Goal: Information Seeking & Learning: Learn about a topic

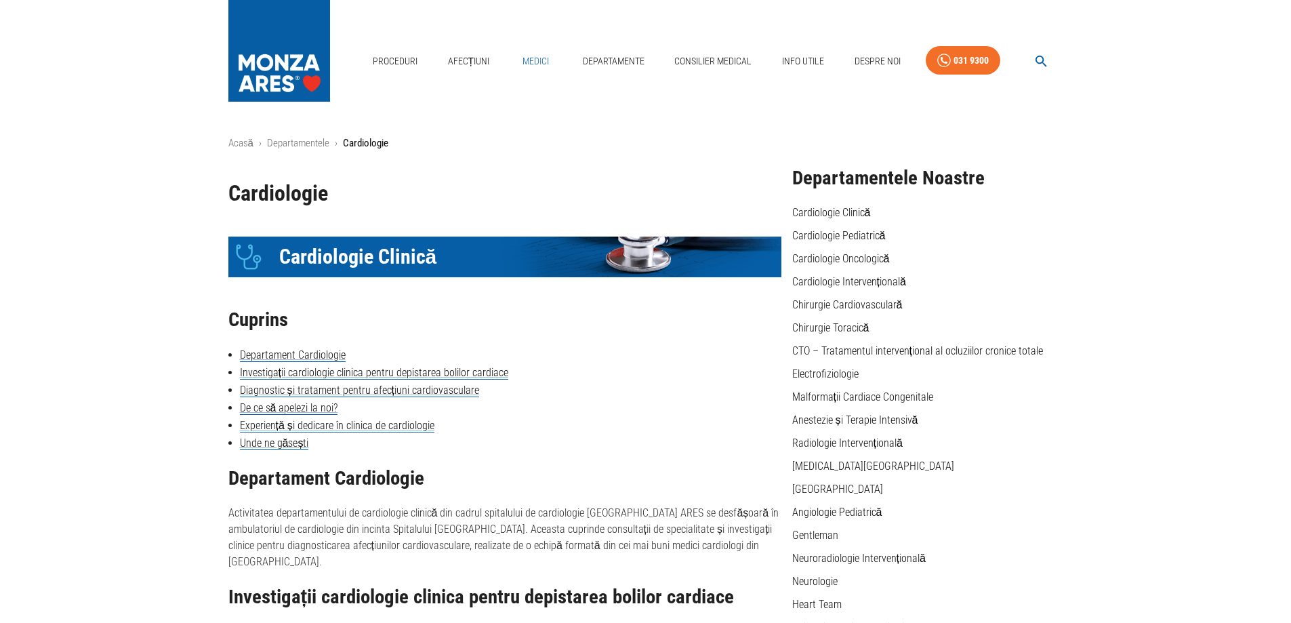
click at [535, 60] on link "Medici" at bounding box center [535, 61] width 43 height 28
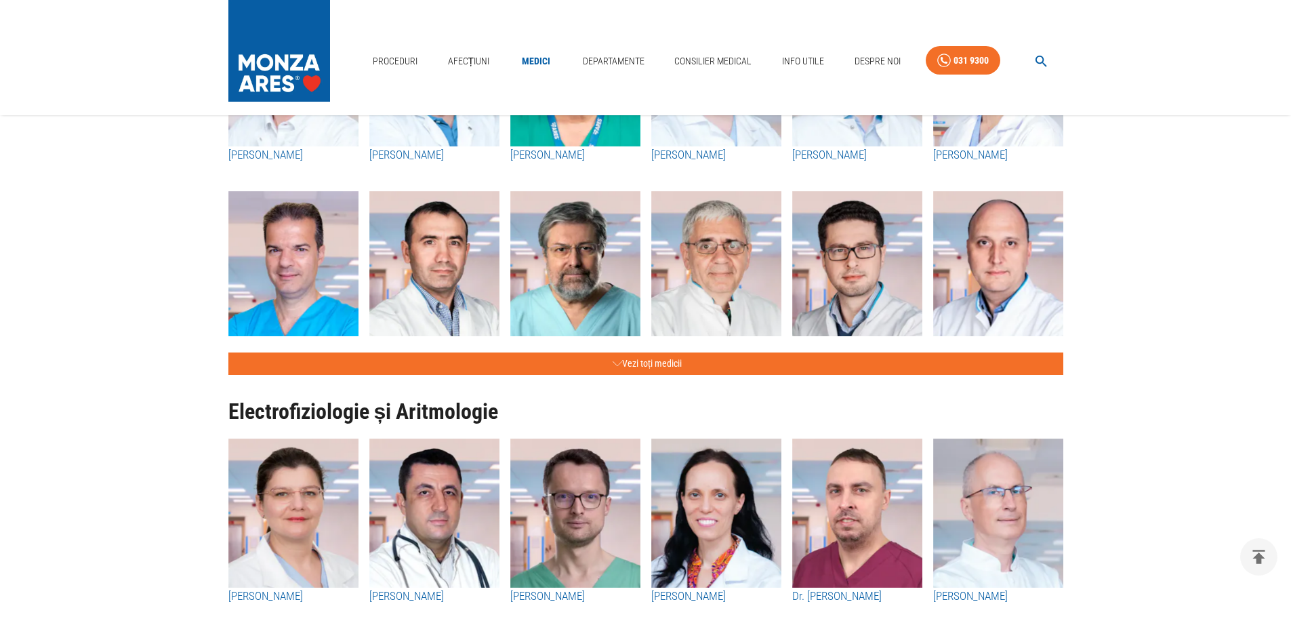
scroll to position [610, 0]
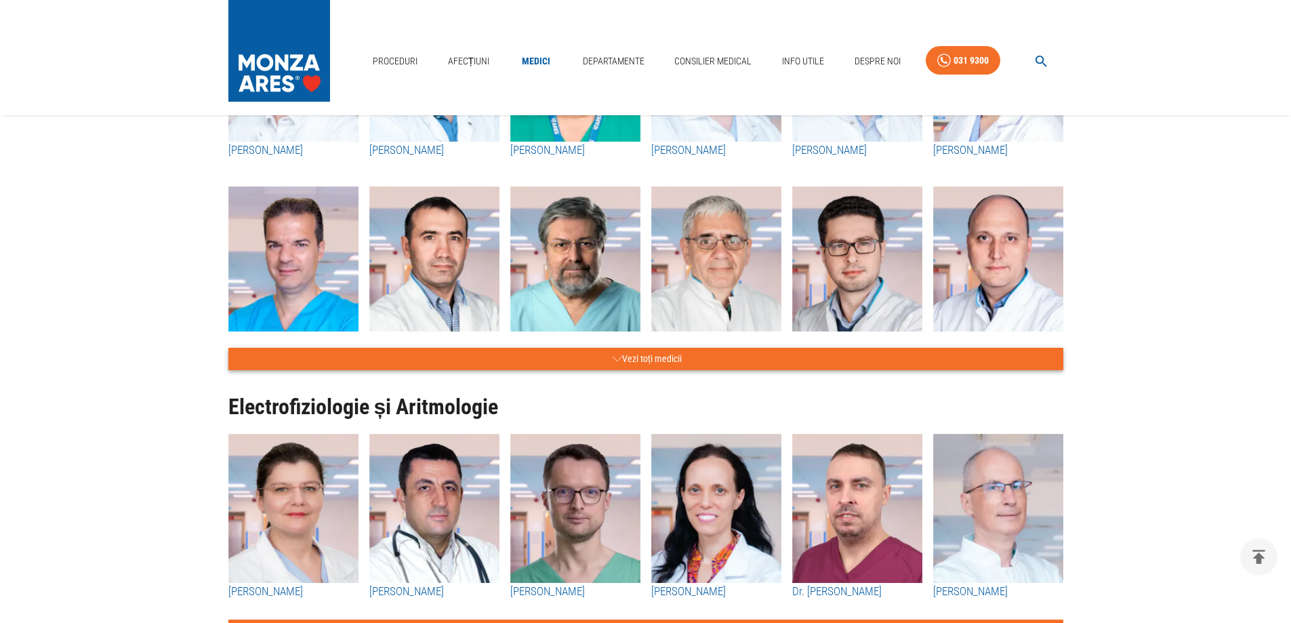
click at [615, 356] on icon "button" at bounding box center [617, 358] width 9 height 17
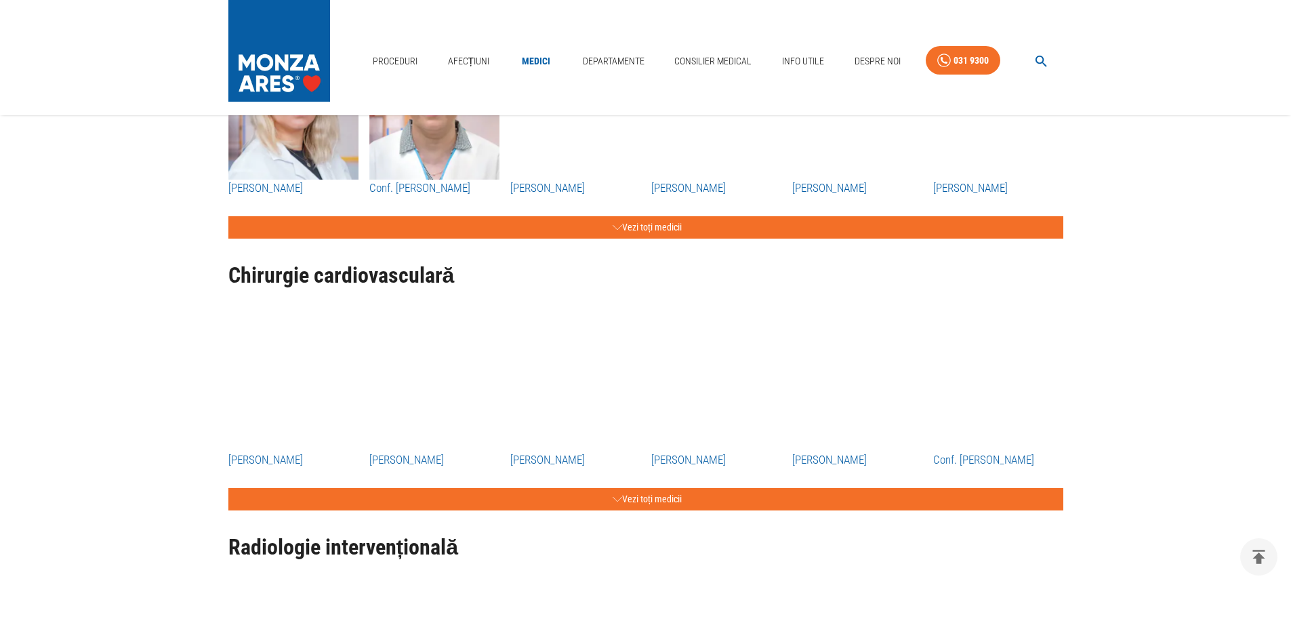
scroll to position [2305, 0]
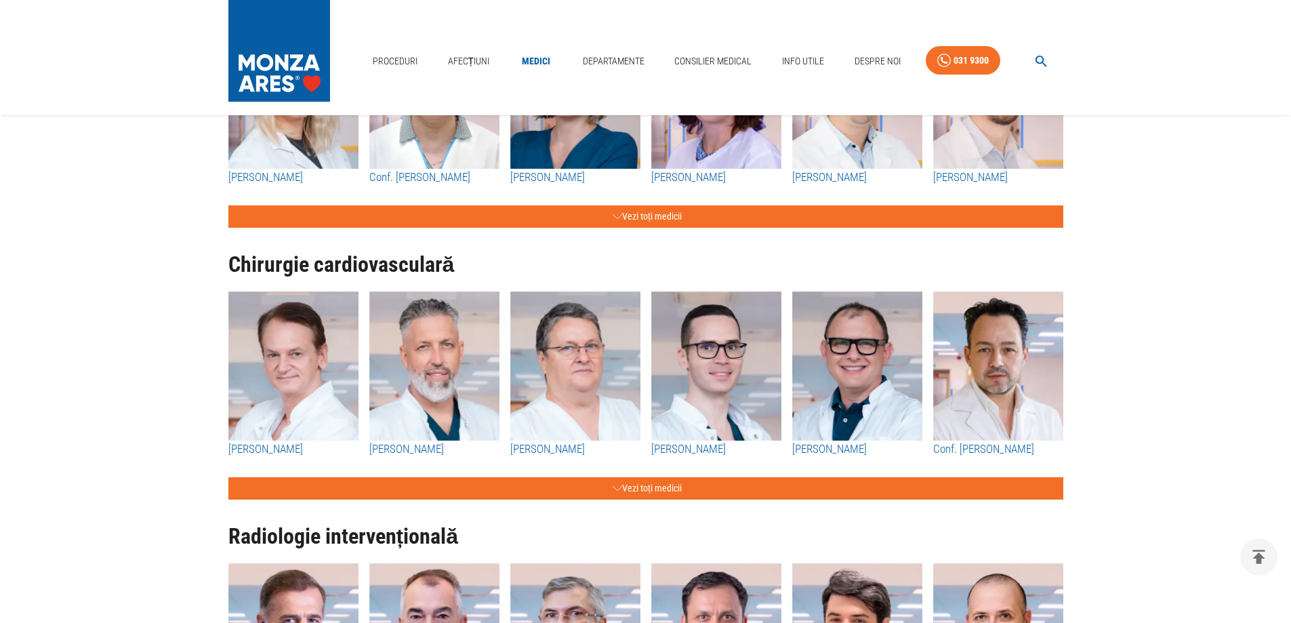
click at [303, 446] on h3 "[PERSON_NAME]" at bounding box center [293, 450] width 130 height 18
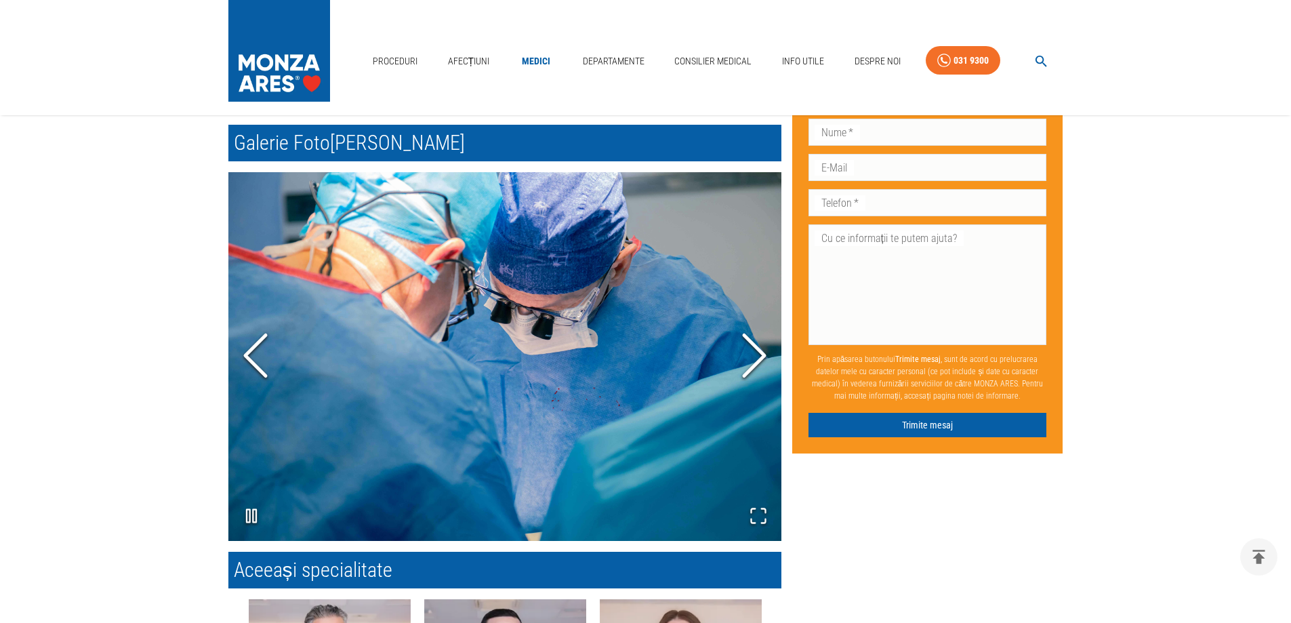
scroll to position [1017, 0]
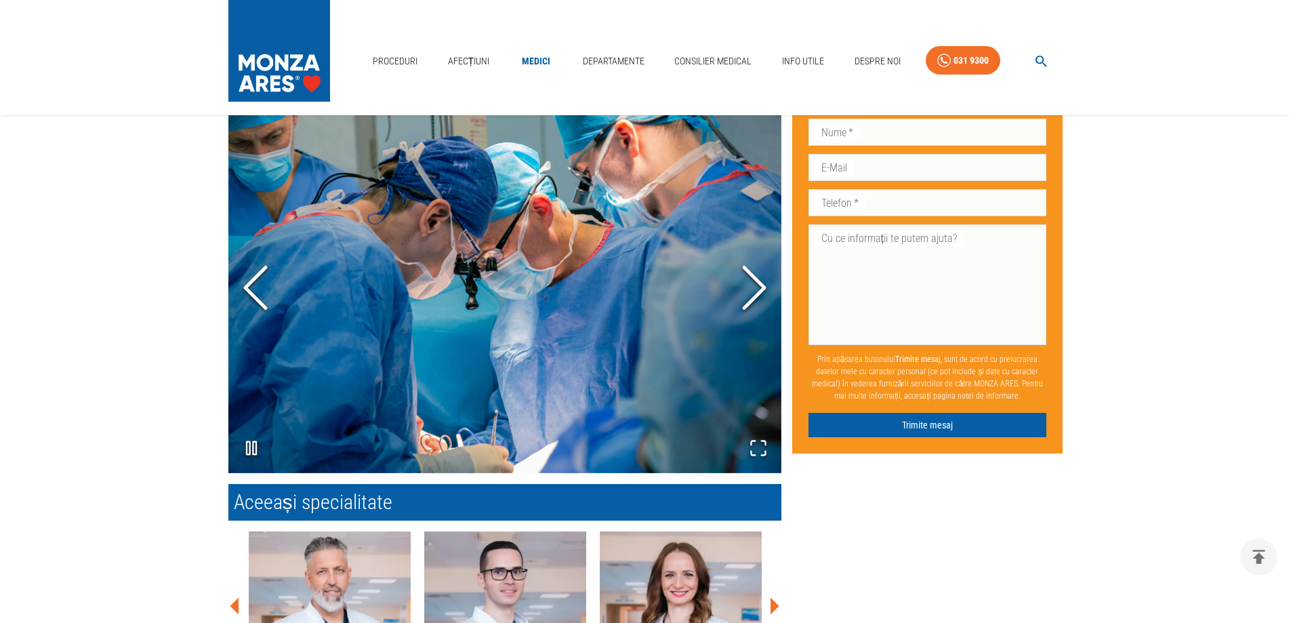
click at [758, 283] on polyline "Next Slide" at bounding box center [754, 287] width 20 height 41
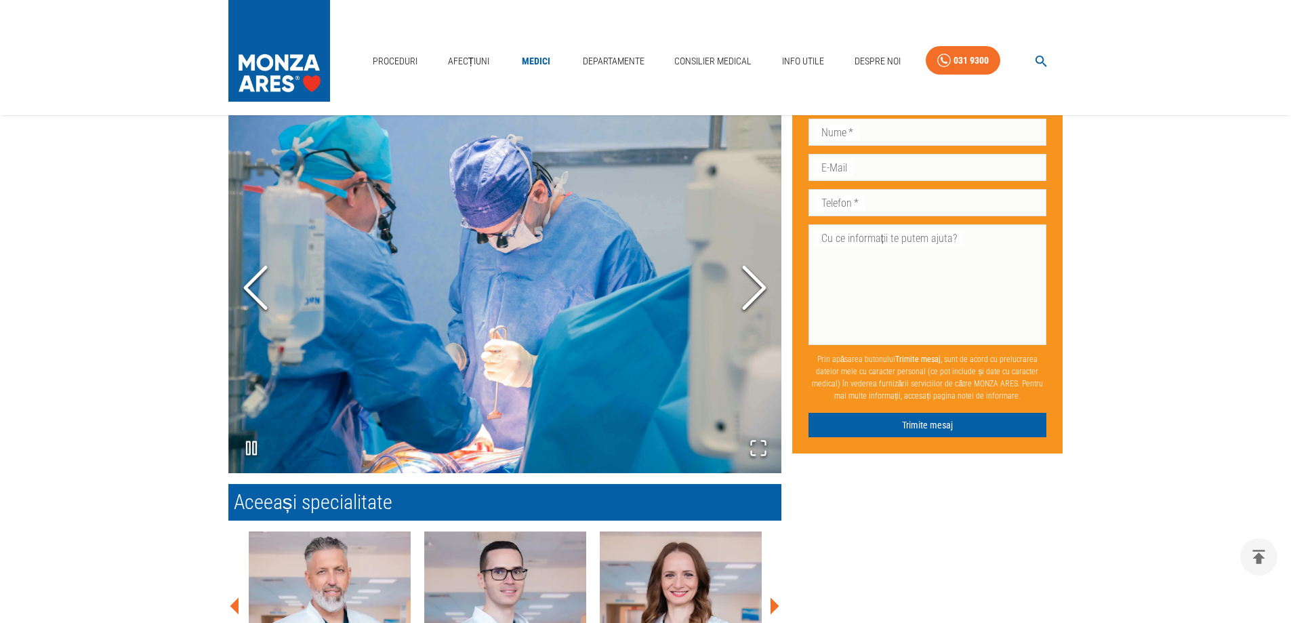
click at [758, 283] on polyline "Next Slide" at bounding box center [754, 287] width 20 height 41
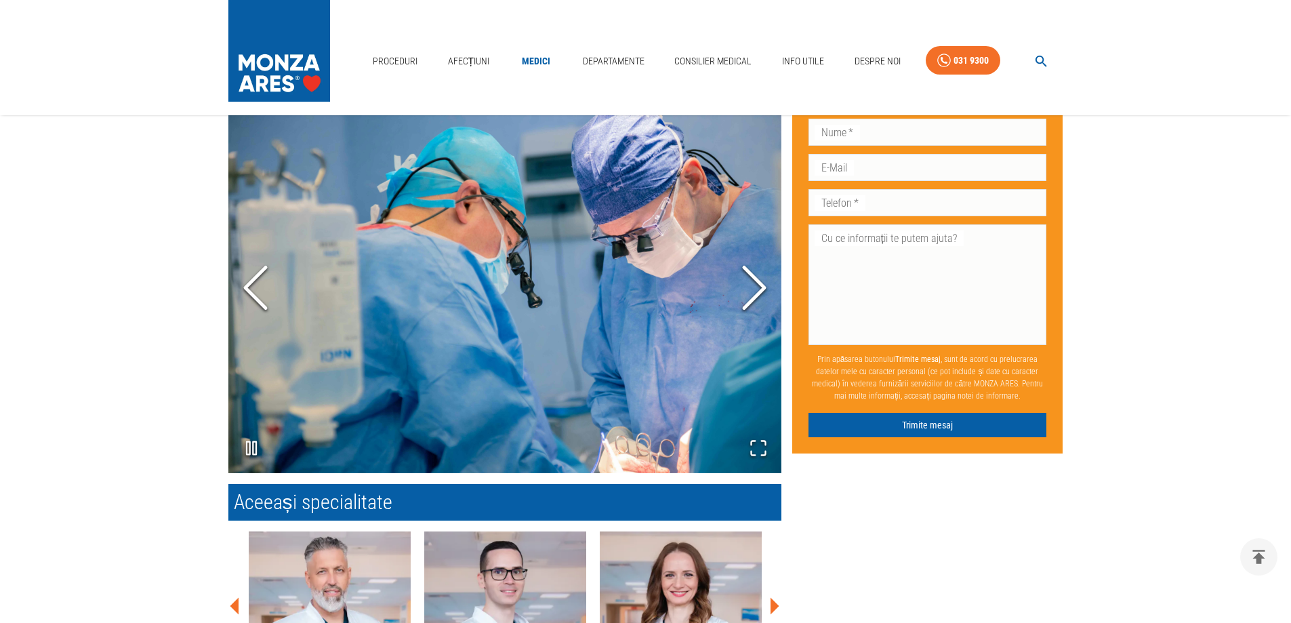
click at [758, 283] on polyline "Next Slide" at bounding box center [754, 287] width 20 height 41
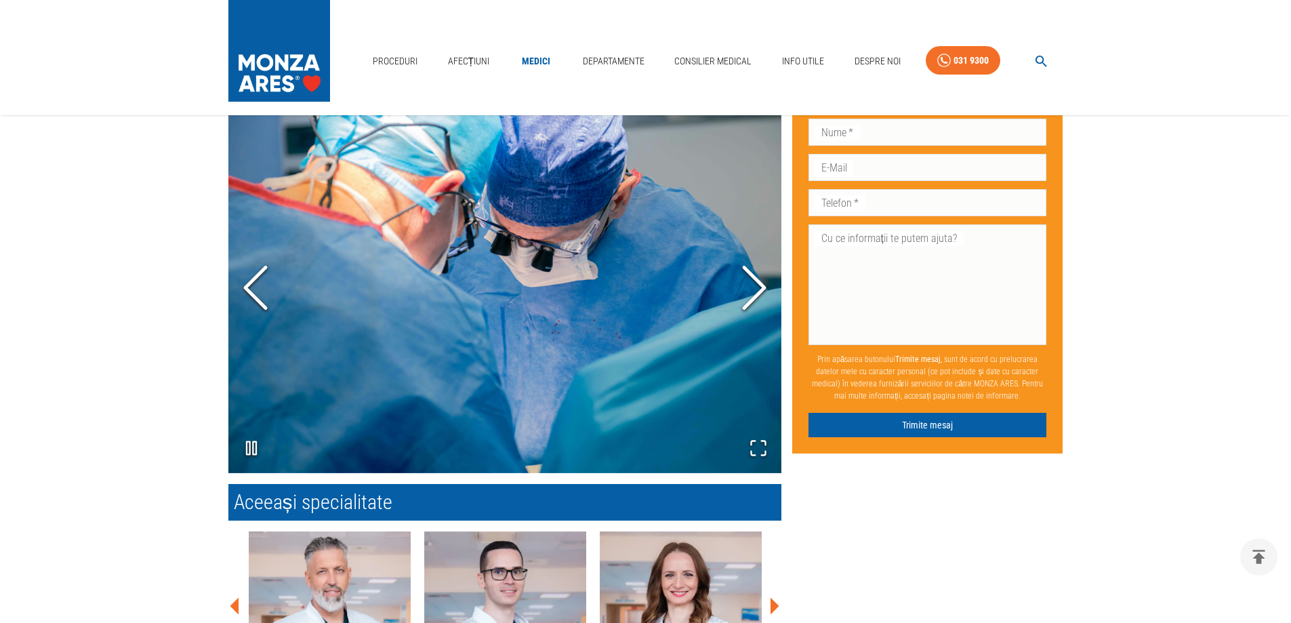
click at [758, 283] on polyline "Next Slide" at bounding box center [754, 287] width 20 height 41
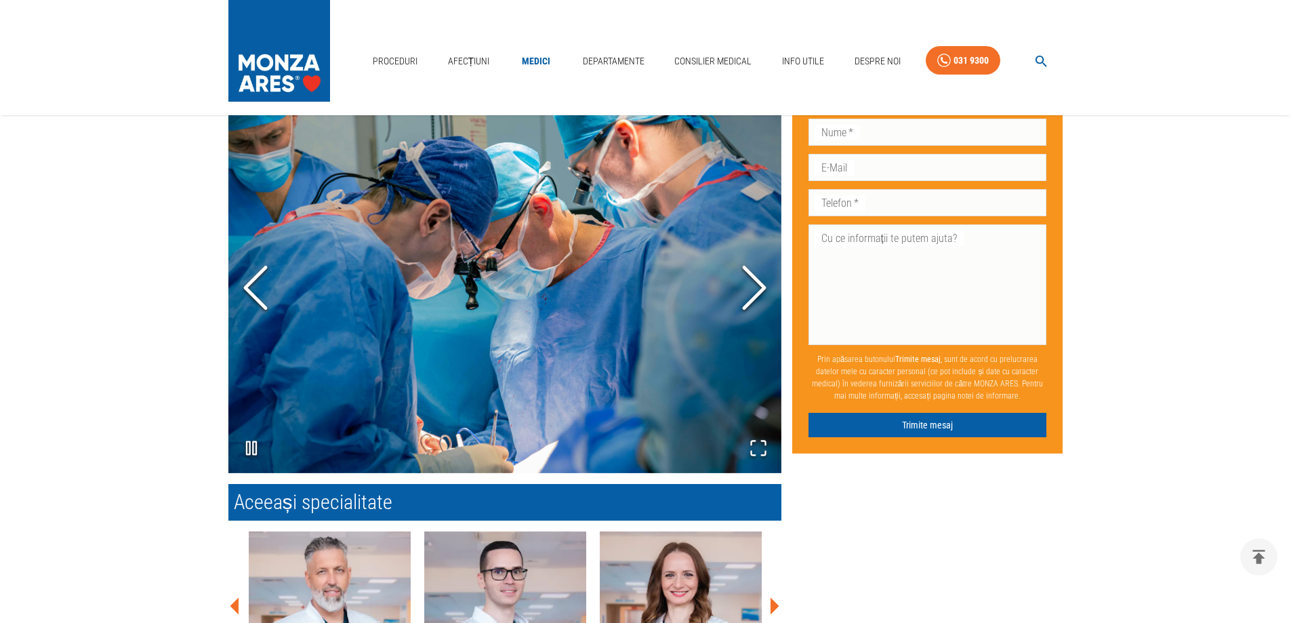
click at [758, 283] on polyline "Next Slide" at bounding box center [754, 287] width 20 height 41
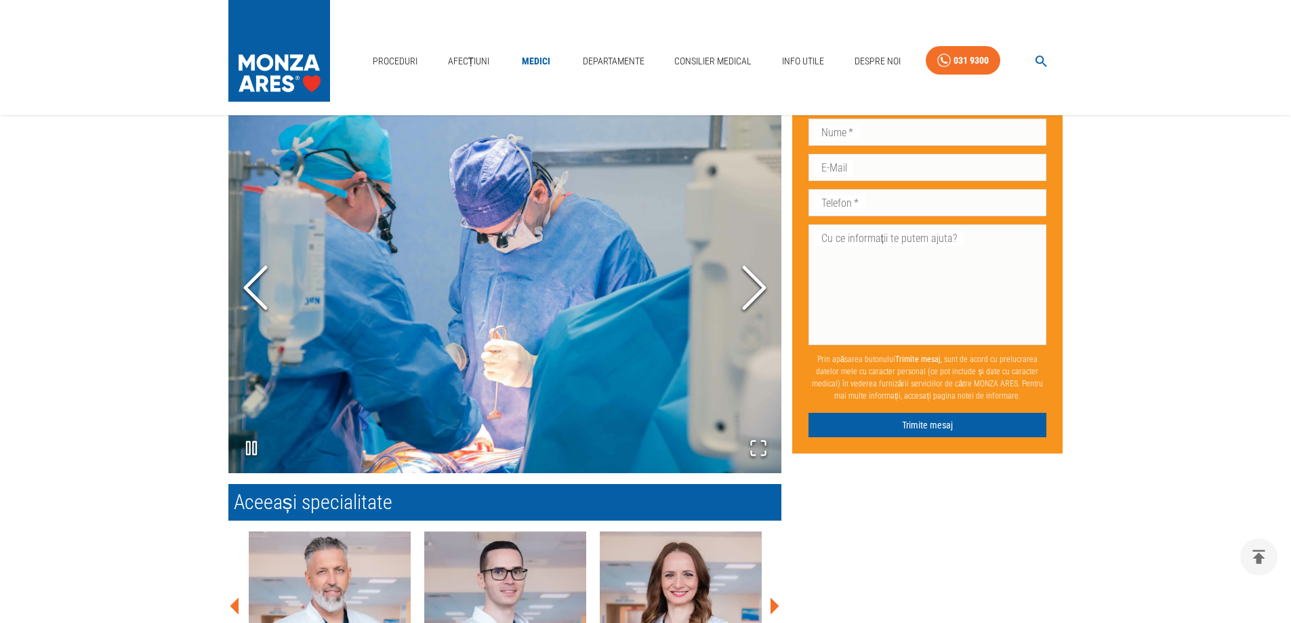
click at [758, 283] on polyline "Next Slide" at bounding box center [754, 287] width 20 height 41
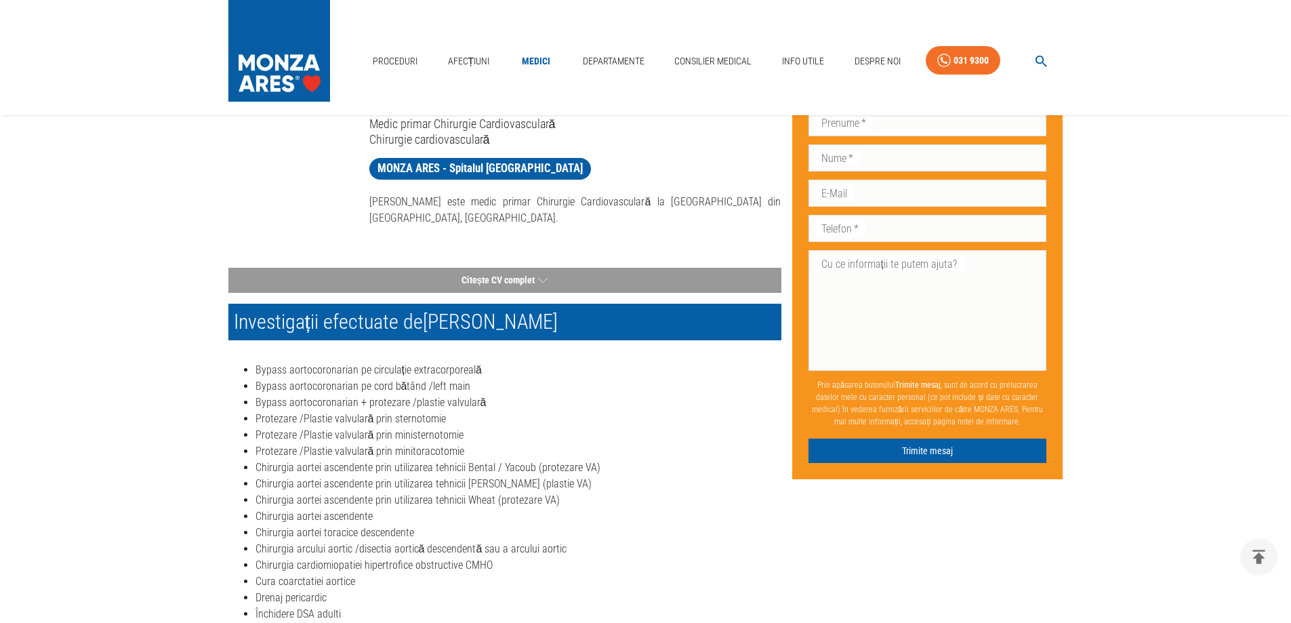
scroll to position [0, 0]
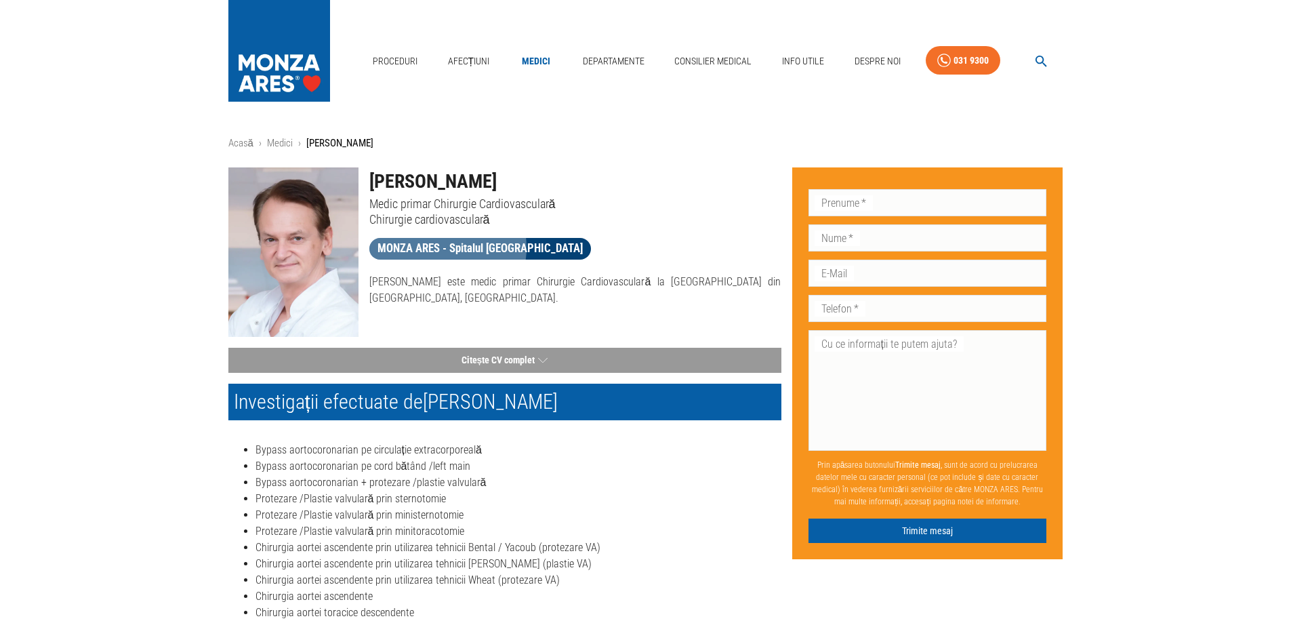
click at [442, 247] on span "MONZA ARES - Spitalul Monza" at bounding box center [480, 248] width 222 height 17
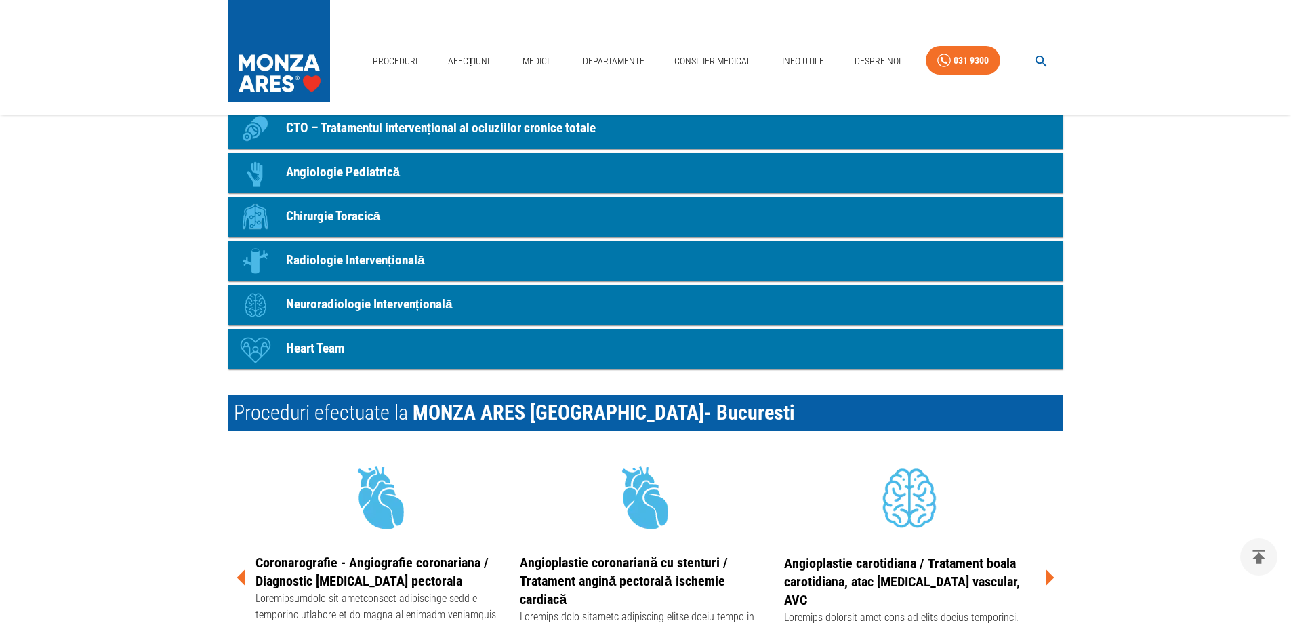
scroll to position [1356, 0]
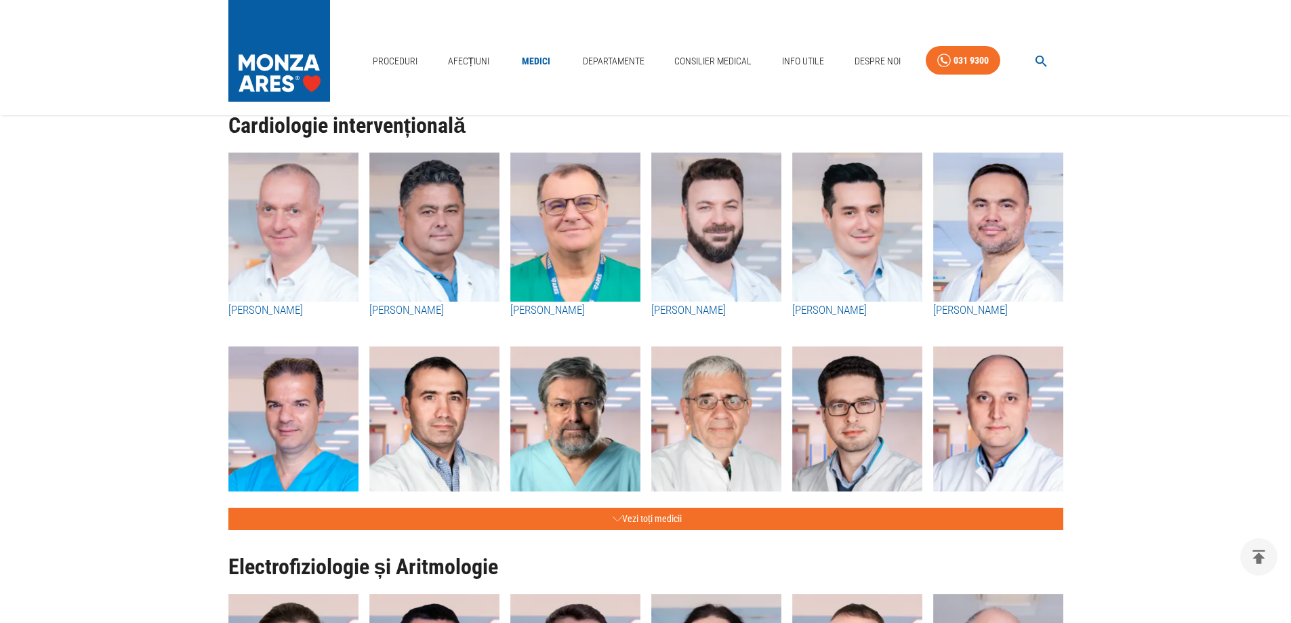
scroll to position [474, 0]
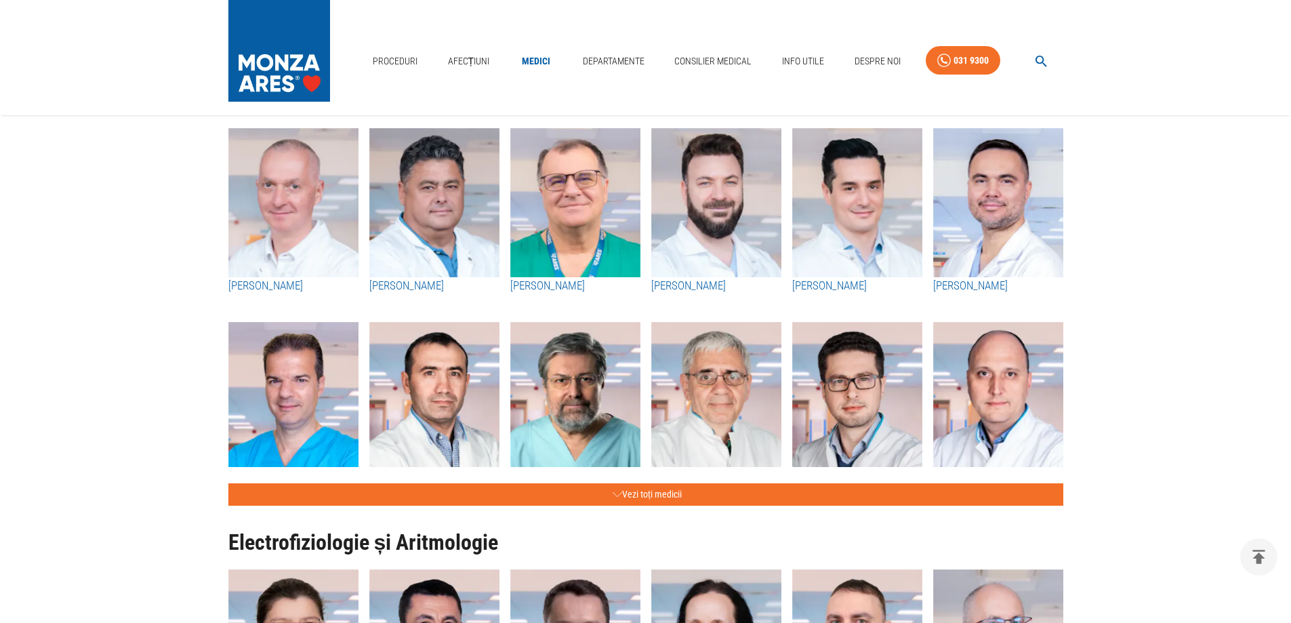
click at [296, 286] on h3 "[PERSON_NAME]" at bounding box center [293, 286] width 130 height 18
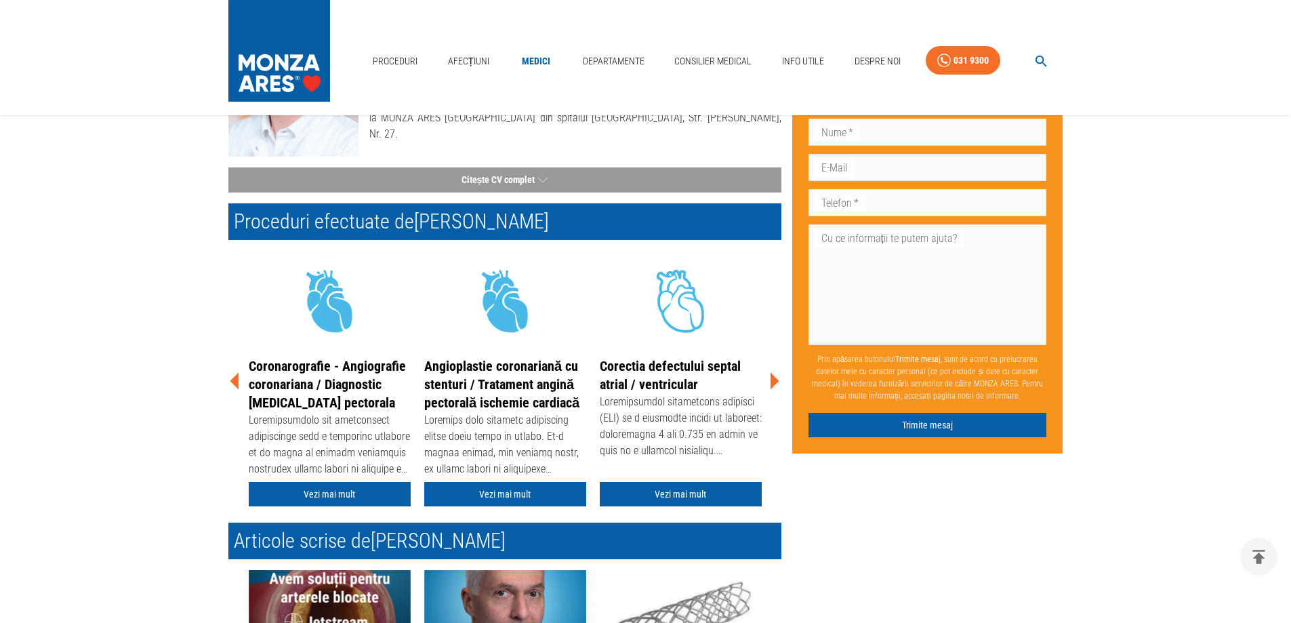
scroll to position [203, 0]
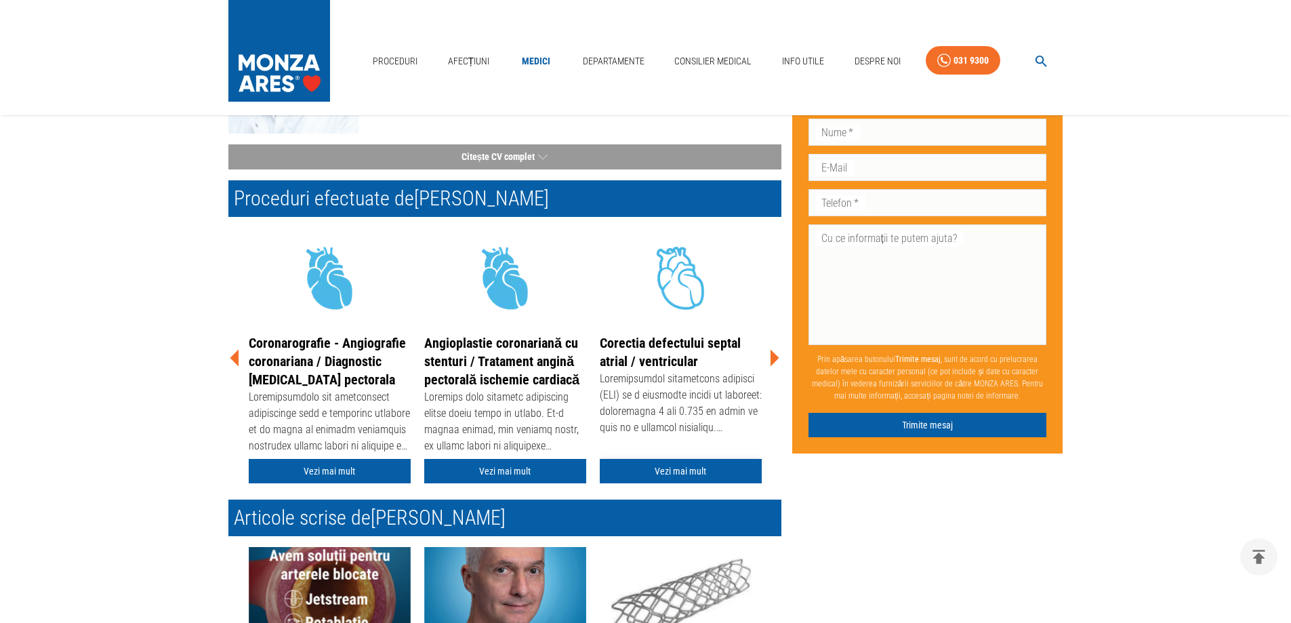
click at [680, 468] on link "Vezi mai mult" at bounding box center [681, 471] width 162 height 25
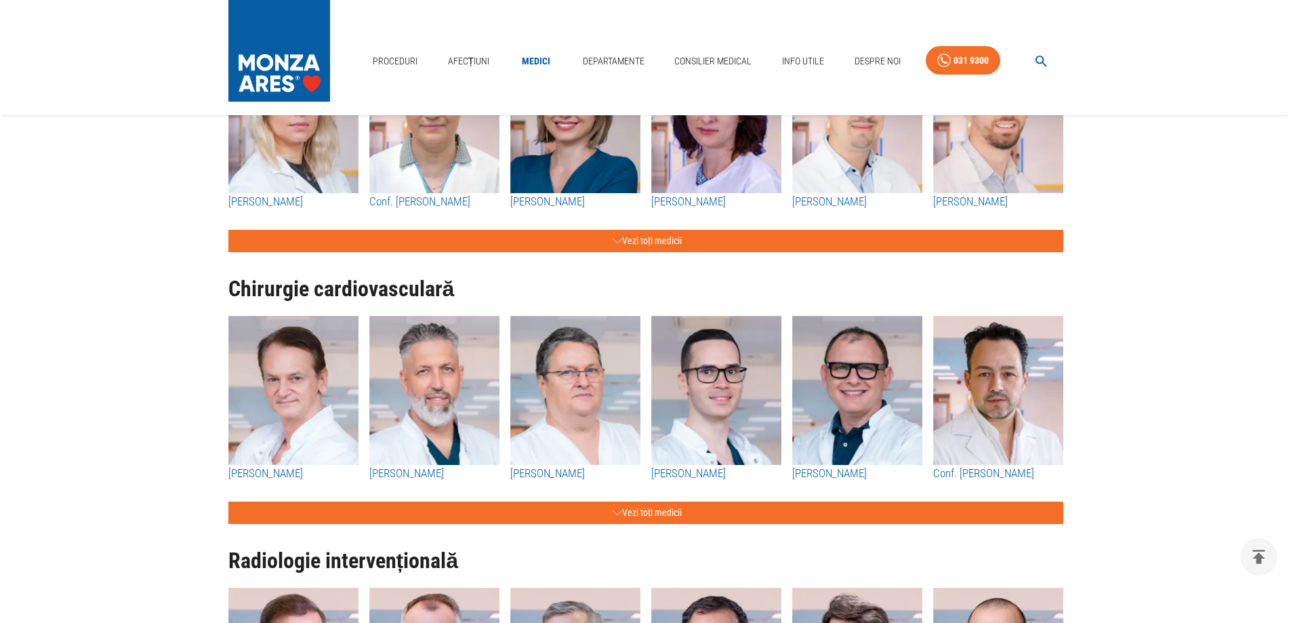
scroll to position [1356, 0]
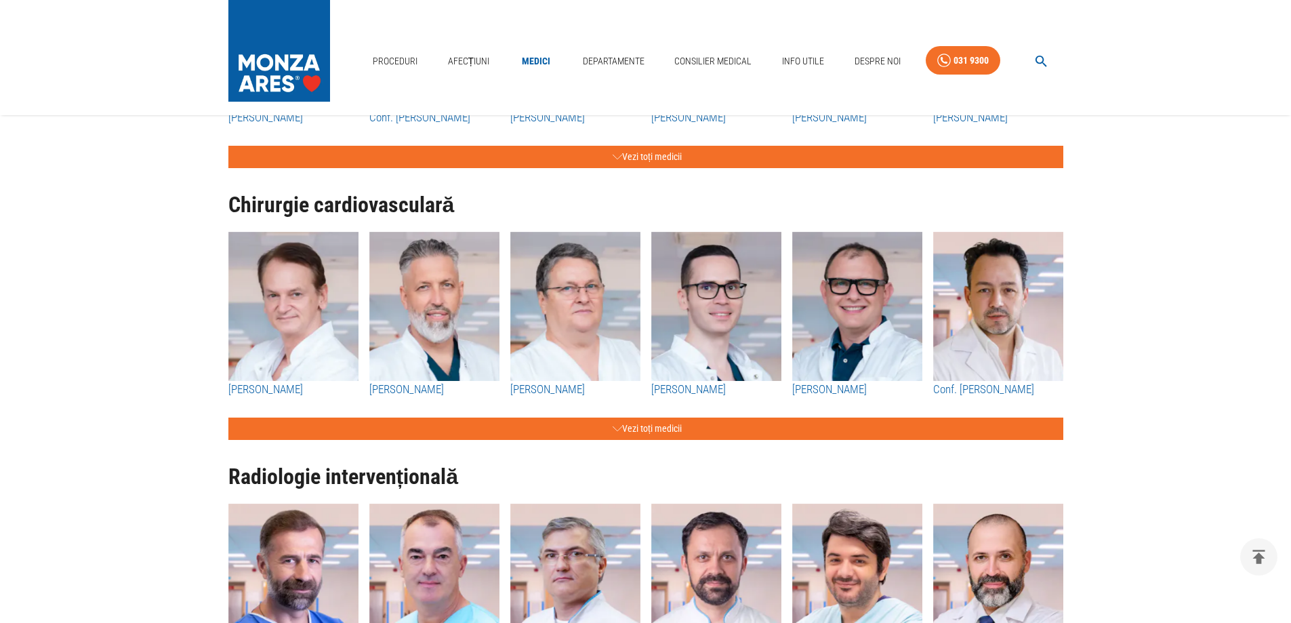
click at [275, 388] on h3 "[PERSON_NAME]" at bounding box center [293, 390] width 130 height 18
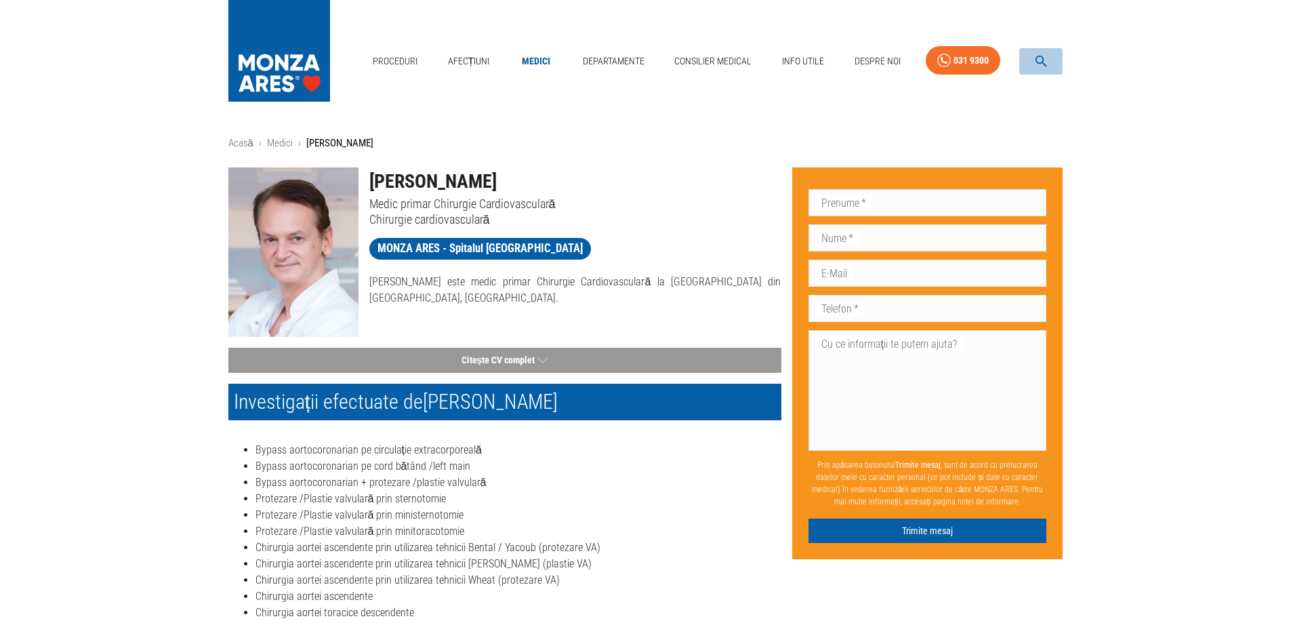
click at [1040, 62] on icon "button" at bounding box center [1042, 62] width 16 height 16
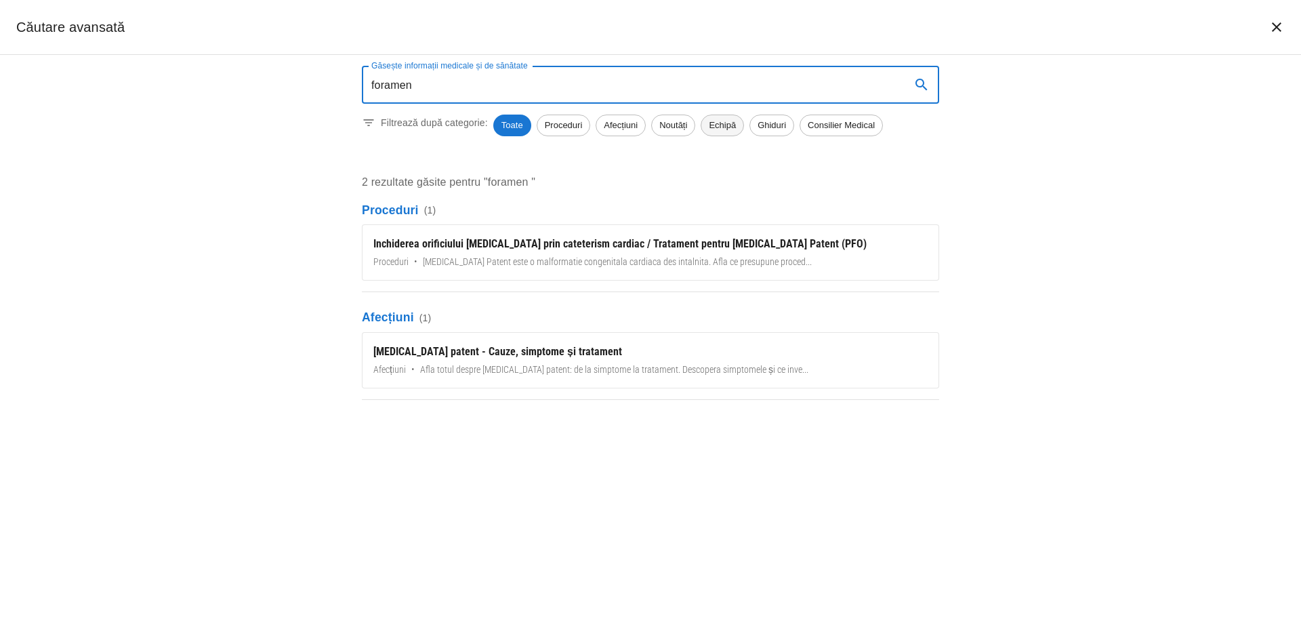
type input "foramen"
click at [727, 125] on span "Echipă" at bounding box center [723, 126] width 42 height 14
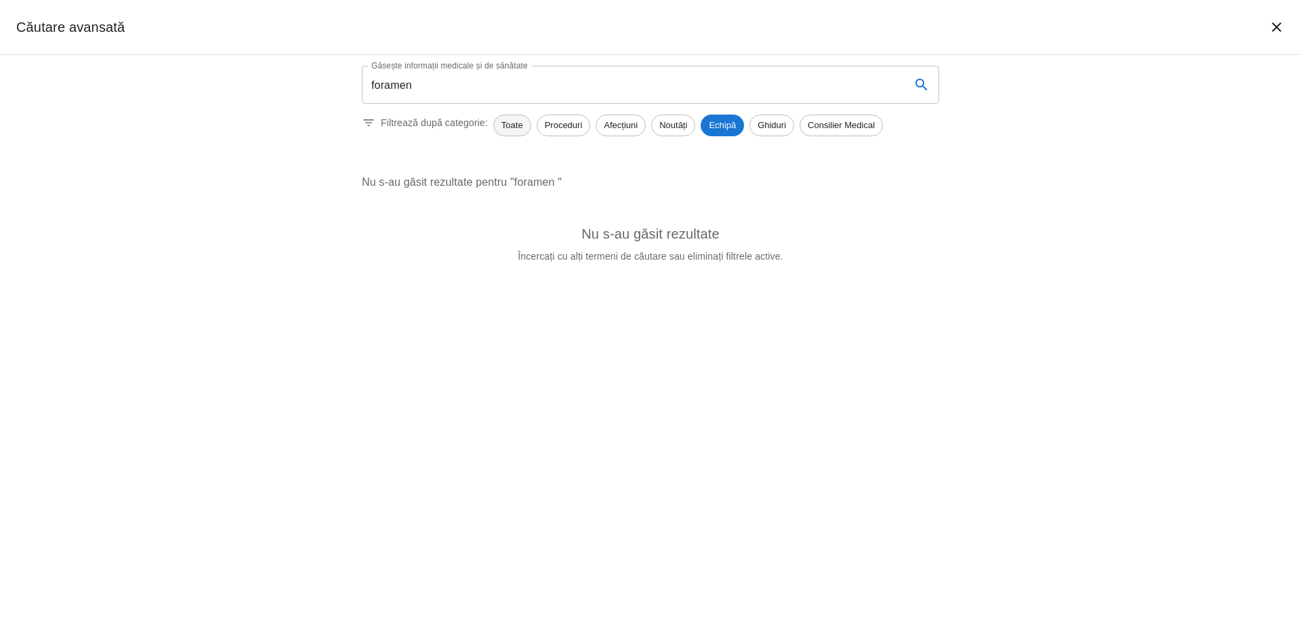
click at [502, 122] on span "Toate" at bounding box center [512, 126] width 37 height 14
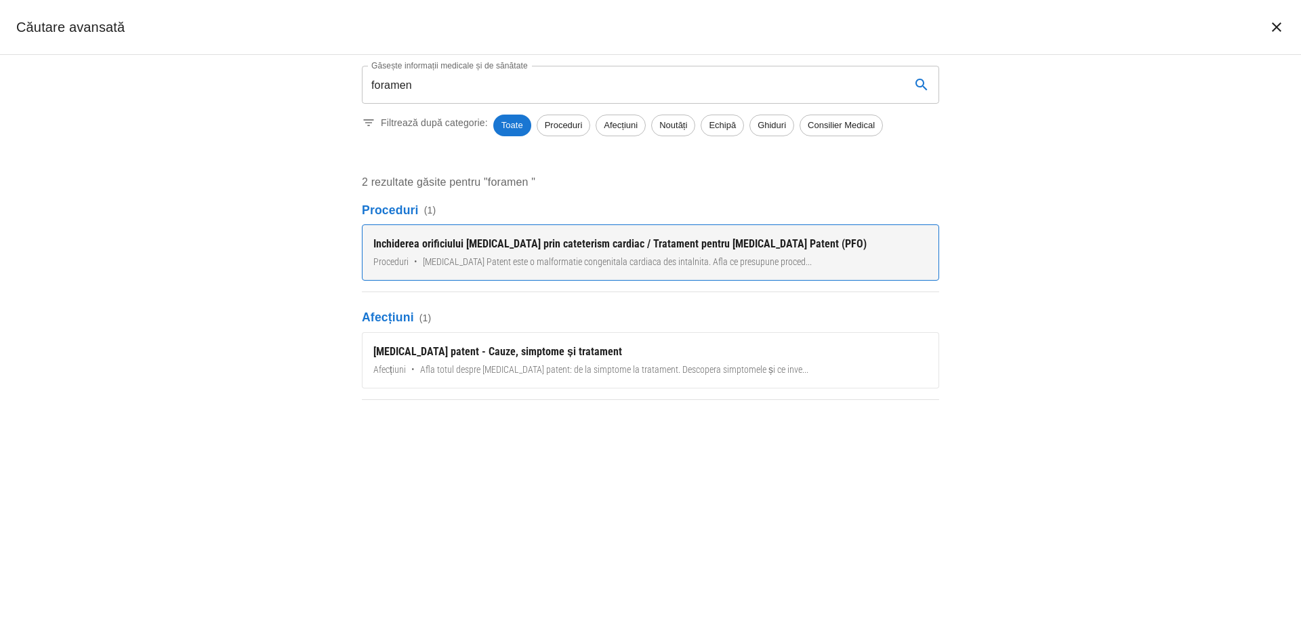
click at [519, 238] on div "Inchiderea orificiului [MEDICAL_DATA] prin cateterism cardiac / Tratament pentr…" at bounding box center [650, 244] width 554 height 16
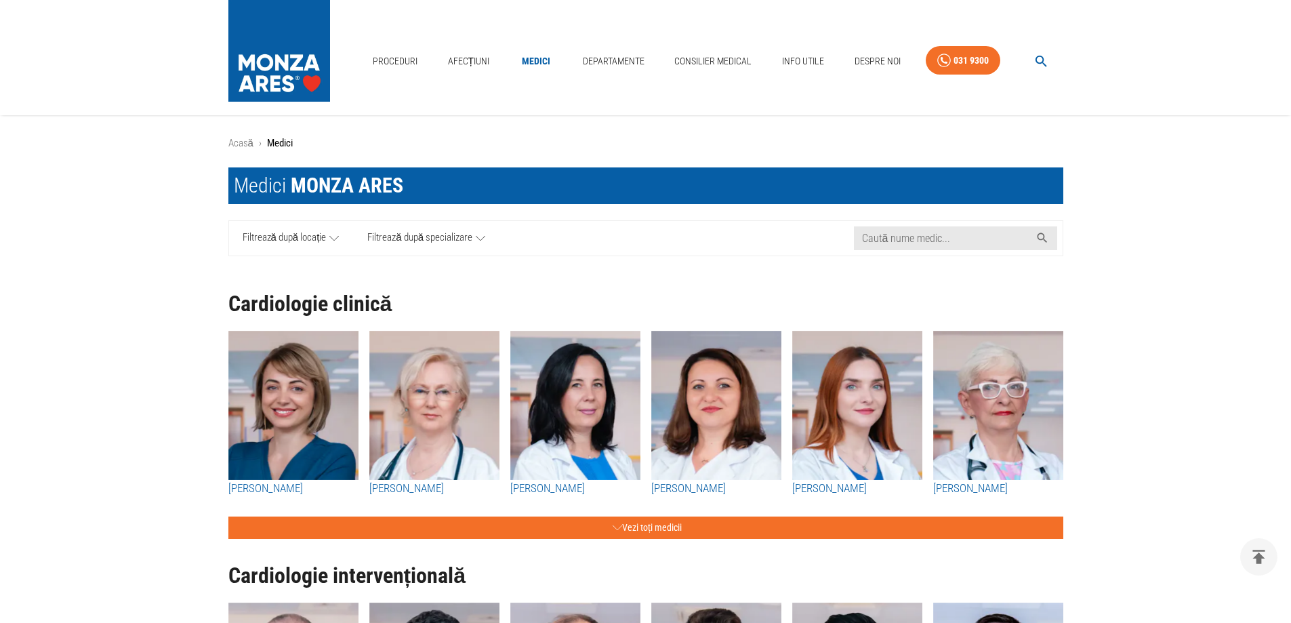
scroll to position [1356, 0]
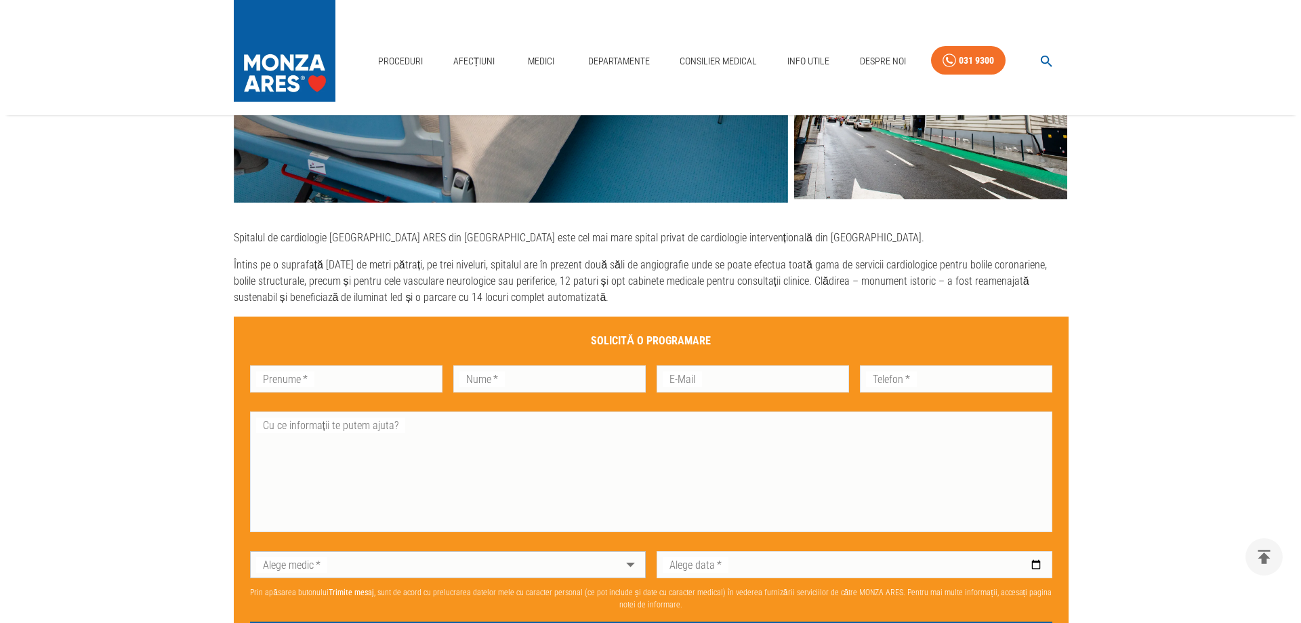
scroll to position [678, 0]
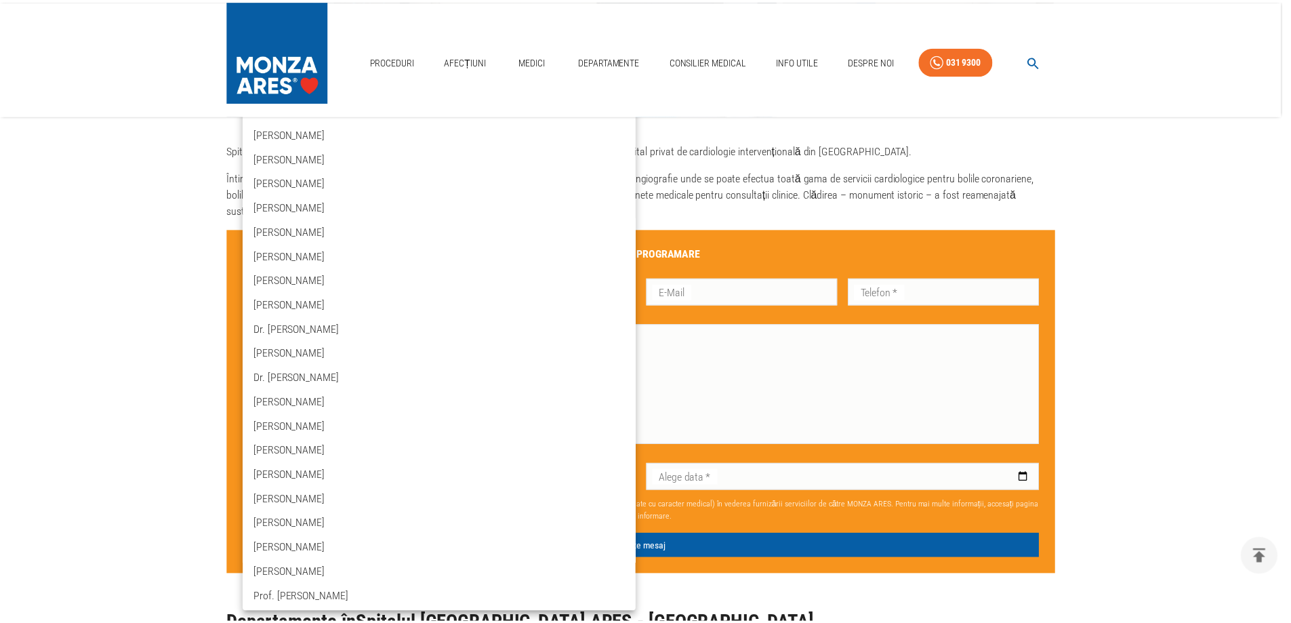
scroll to position [0, 0]
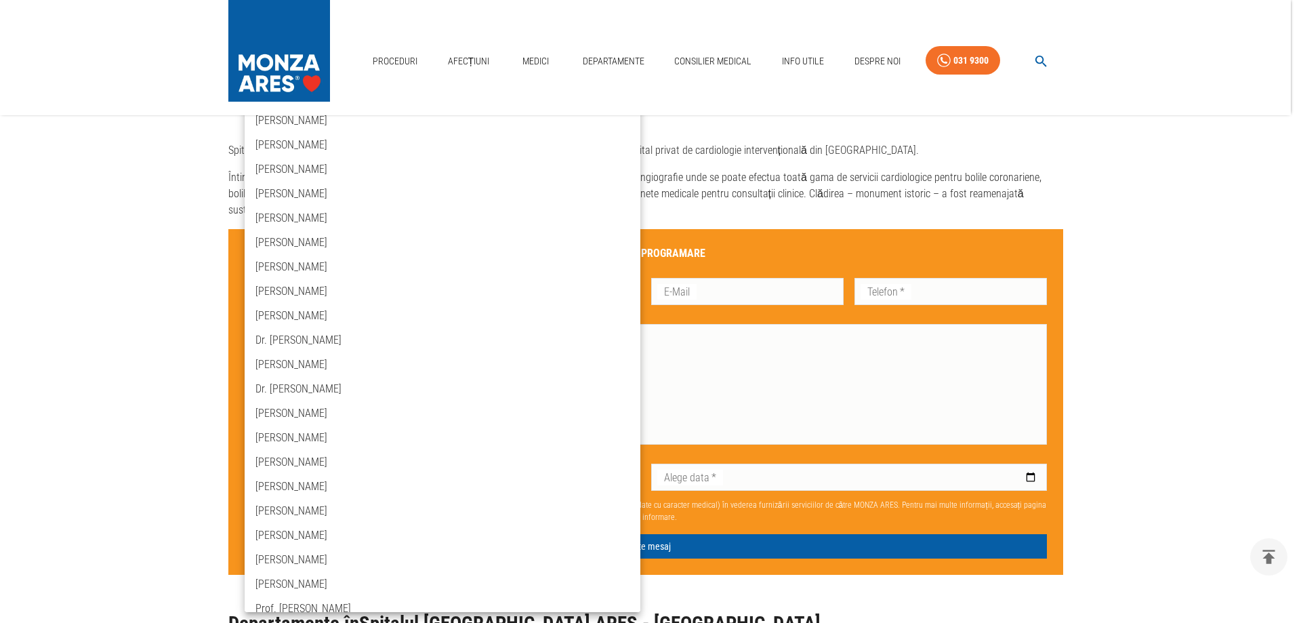
click at [950, 142] on div at bounding box center [650, 311] width 1301 height 623
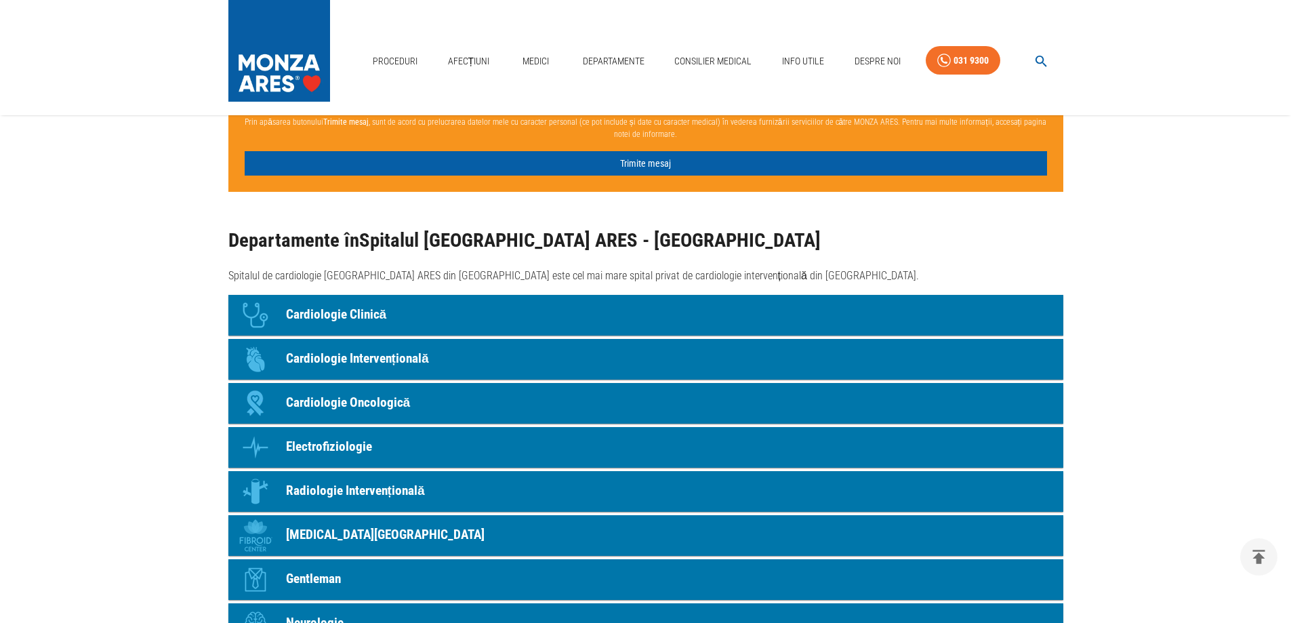
scroll to position [1085, 0]
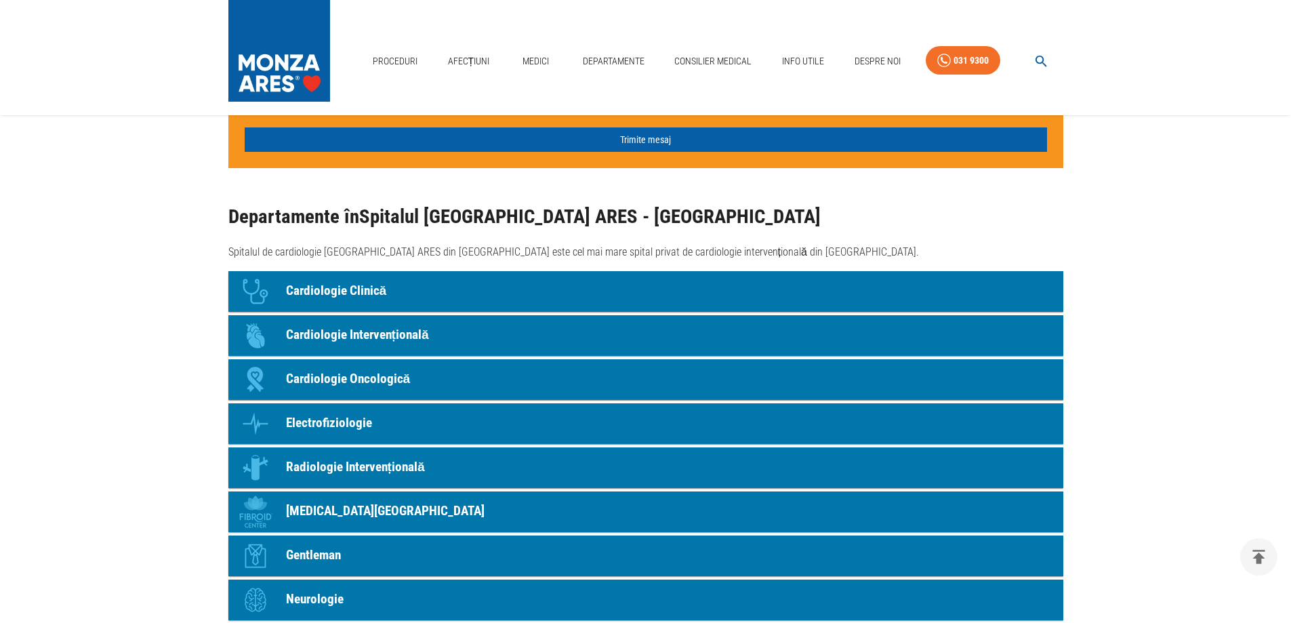
click at [387, 331] on p "Cardiologie Intervențională" at bounding box center [357, 335] width 143 height 20
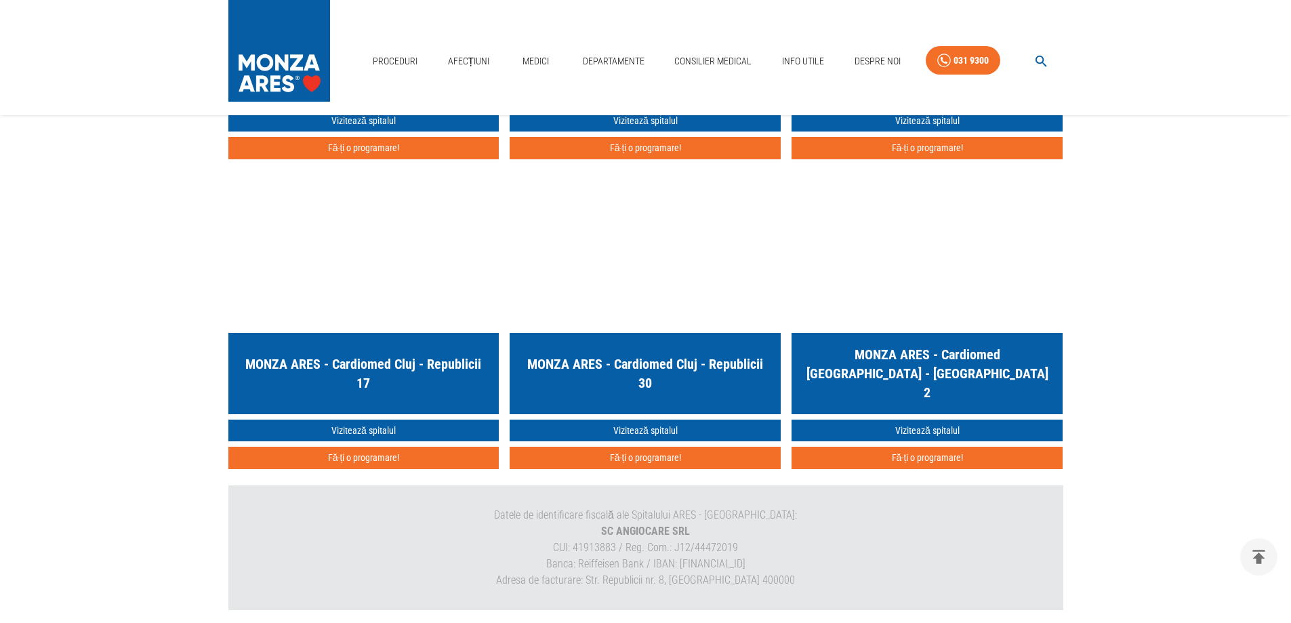
scroll to position [3728, 0]
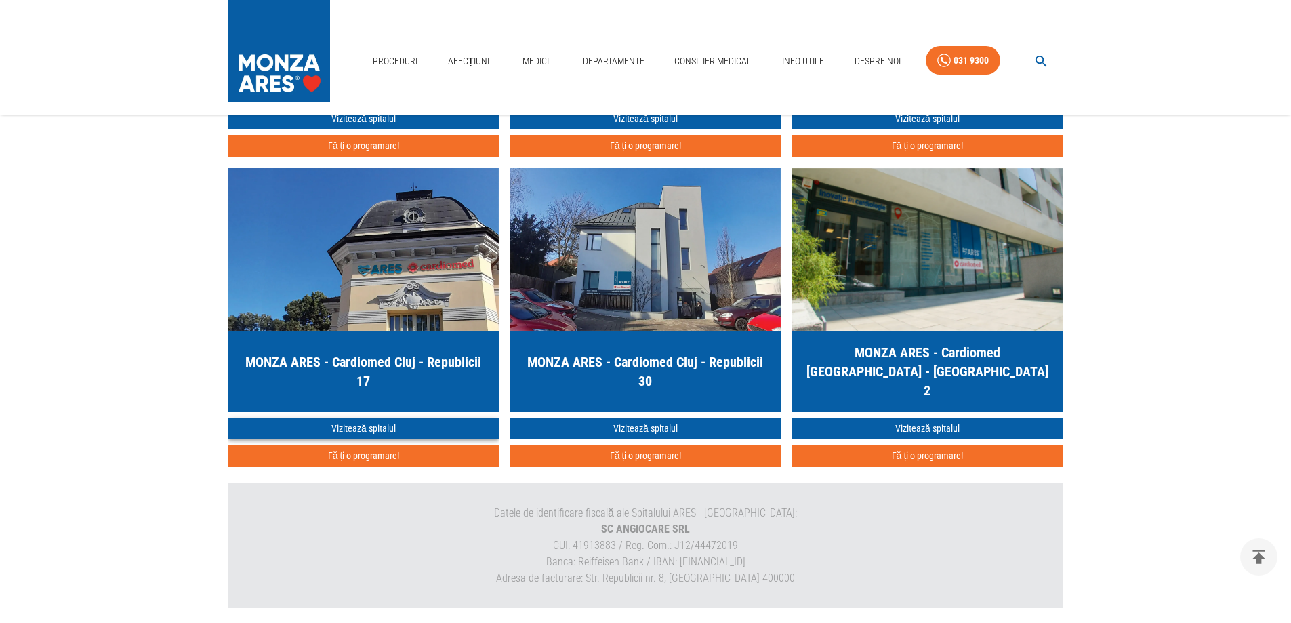
click at [390, 425] on link "Vizitează spitalul" at bounding box center [363, 429] width 271 height 22
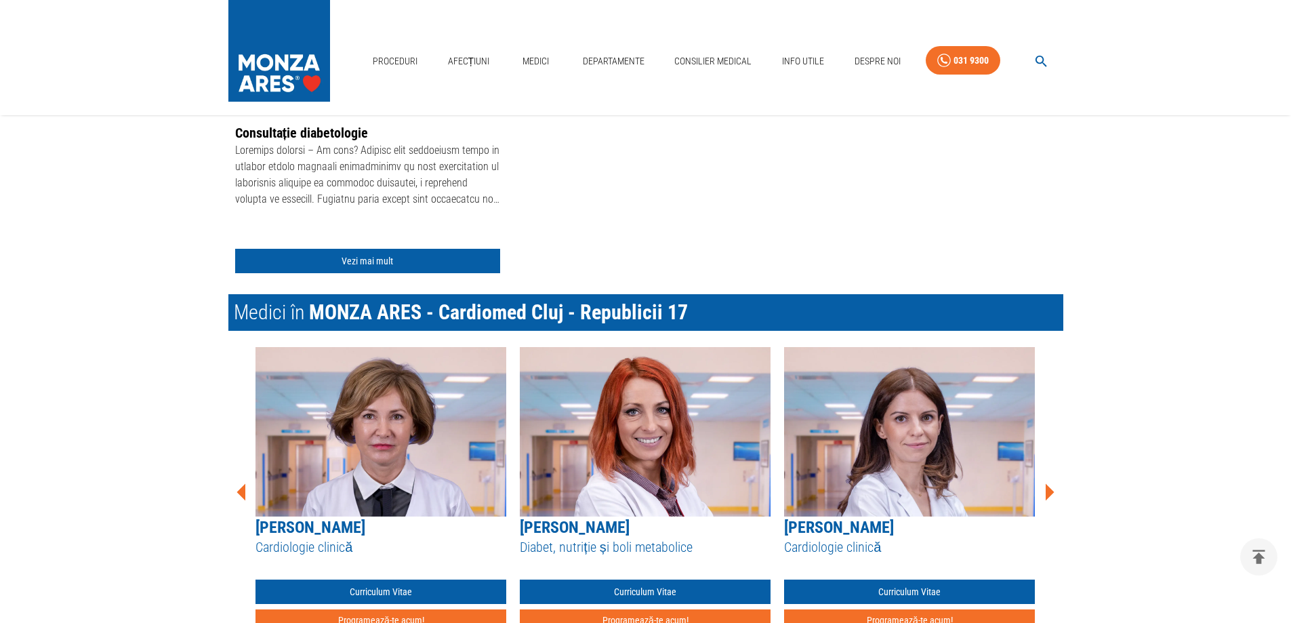
scroll to position [881, 0]
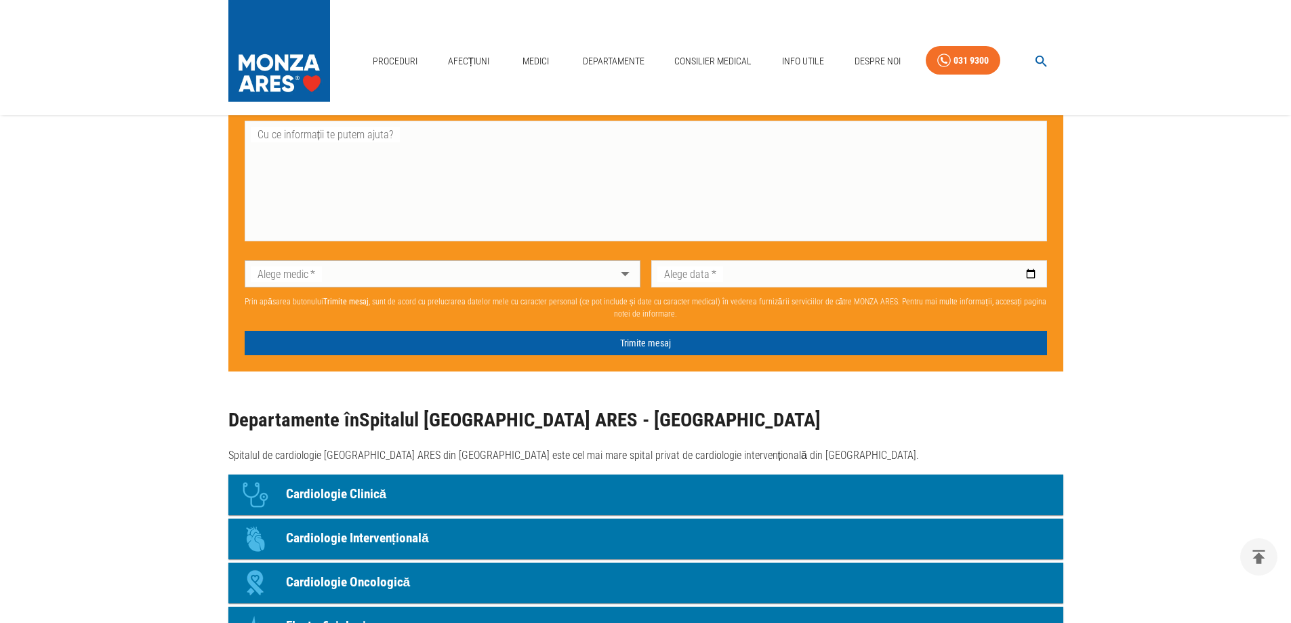
scroll to position [3728, 0]
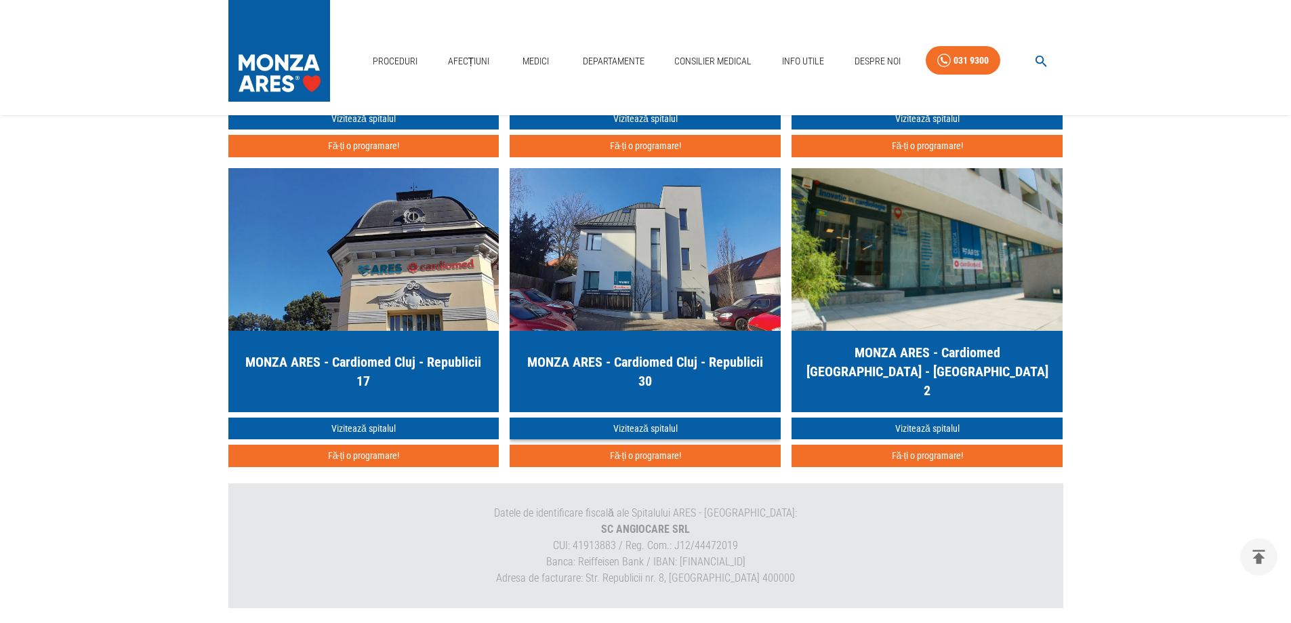
click at [655, 429] on link "Vizitează spitalul" at bounding box center [645, 429] width 271 height 22
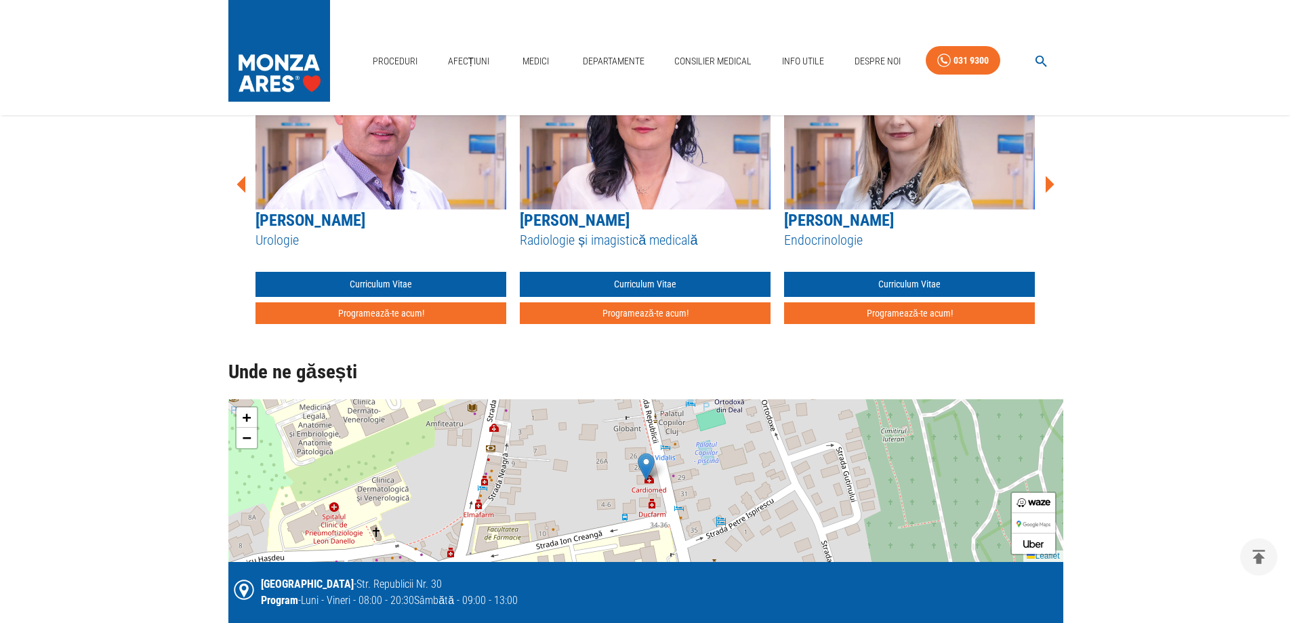
scroll to position [746, 0]
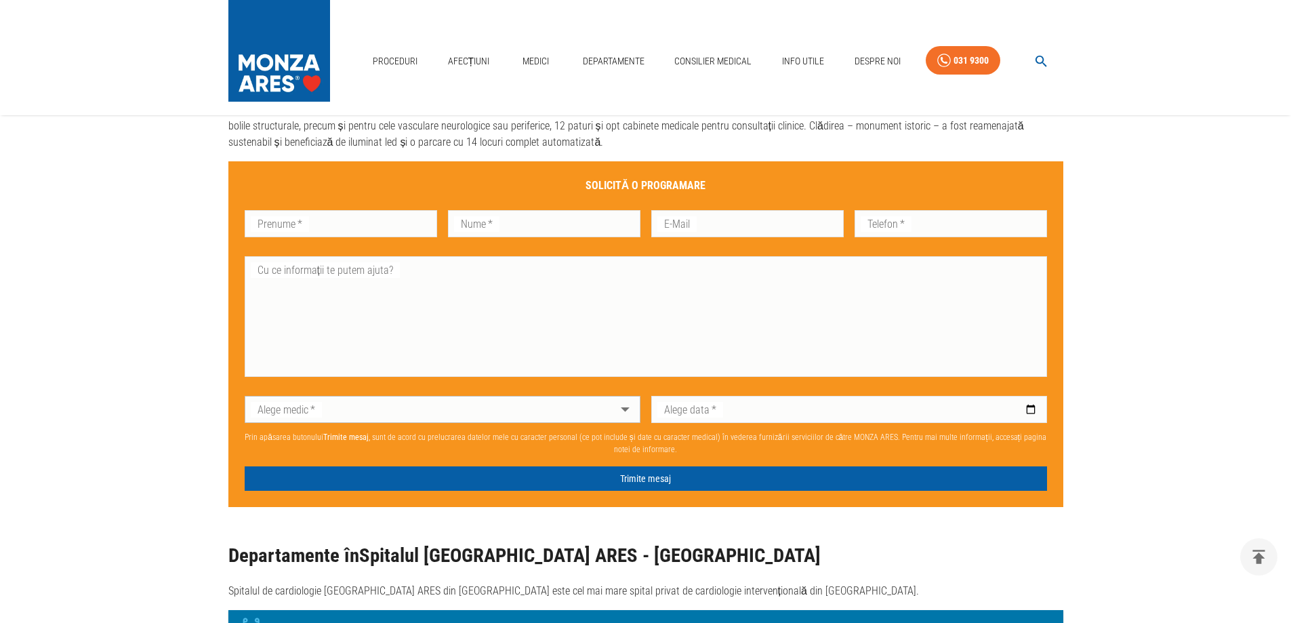
scroll to position [3728, 0]
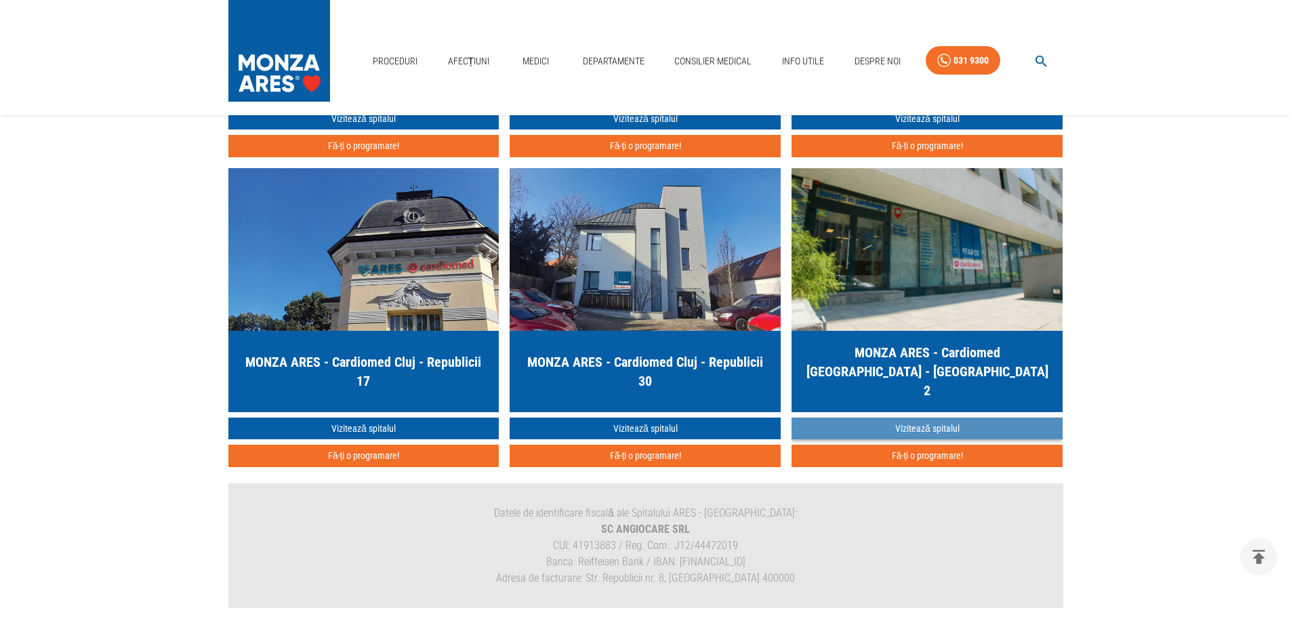
click at [933, 426] on link "Vizitează spitalul" at bounding box center [927, 429] width 271 height 22
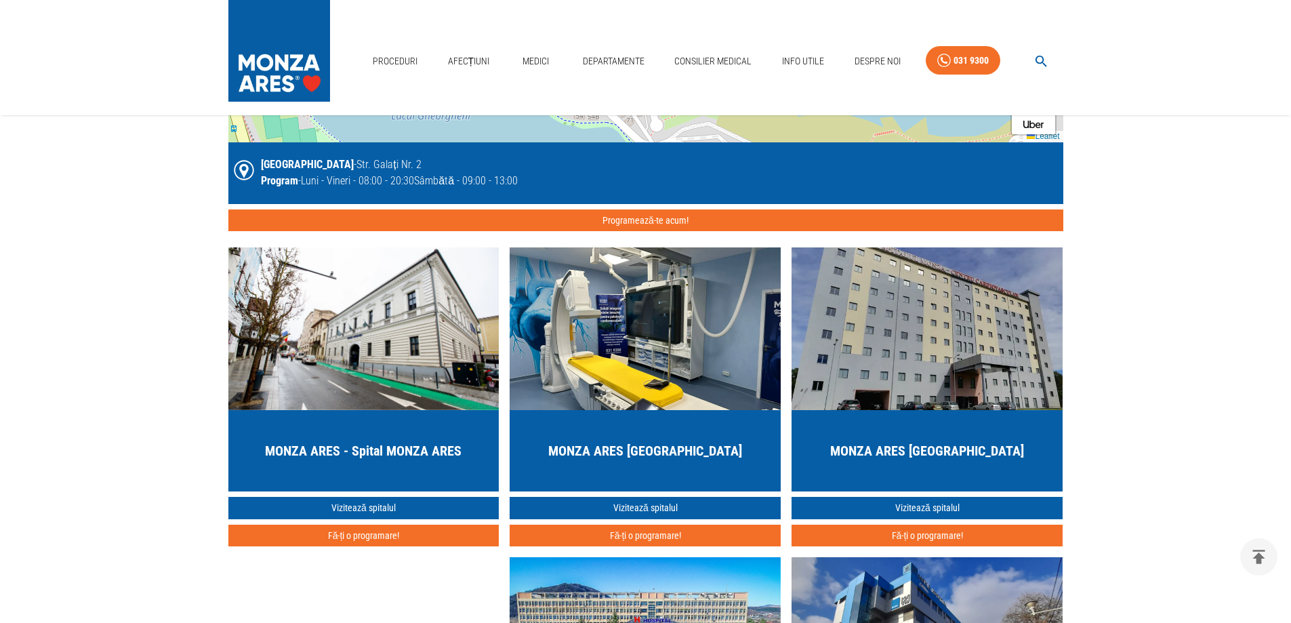
scroll to position [1288, 0]
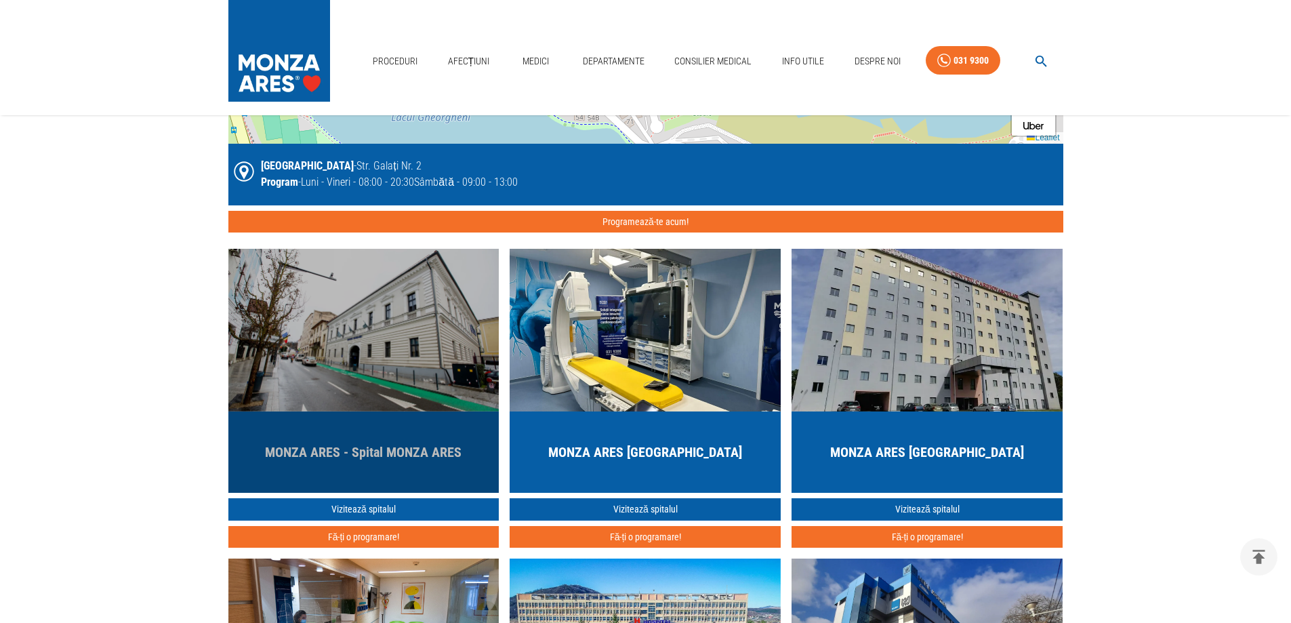
click at [422, 444] on h5 "MONZA ARES - Spital MONZA ARES" at bounding box center [363, 452] width 197 height 19
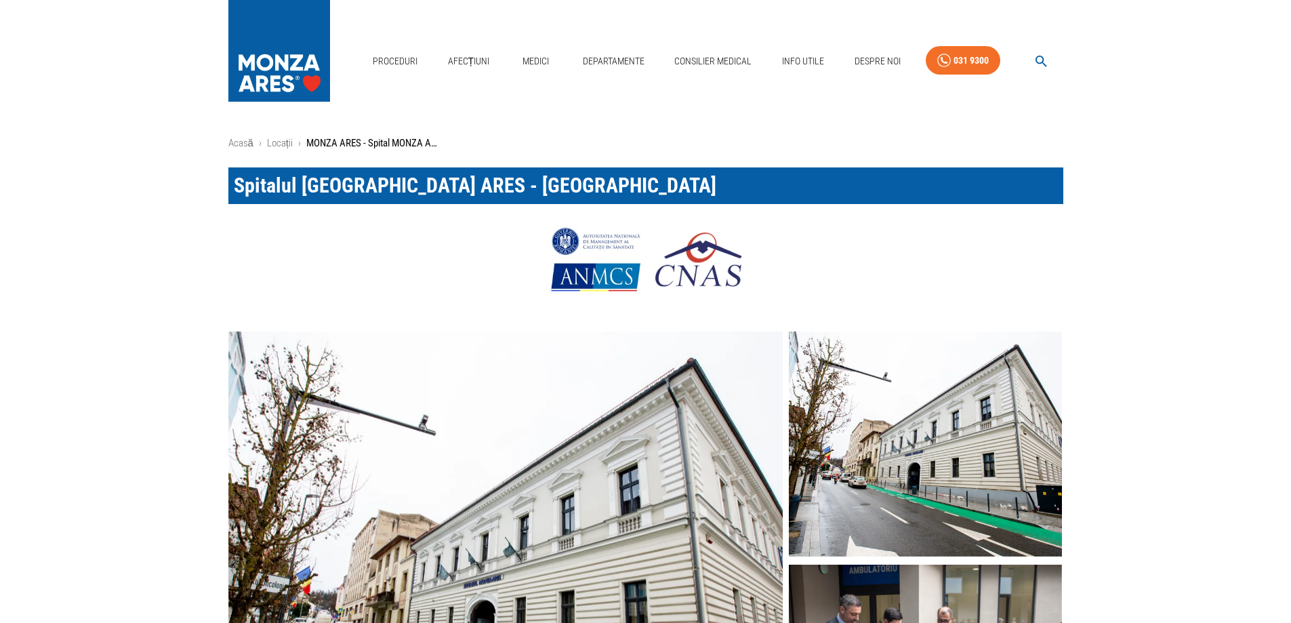
click at [402, 505] on img at bounding box center [505, 562] width 555 height 462
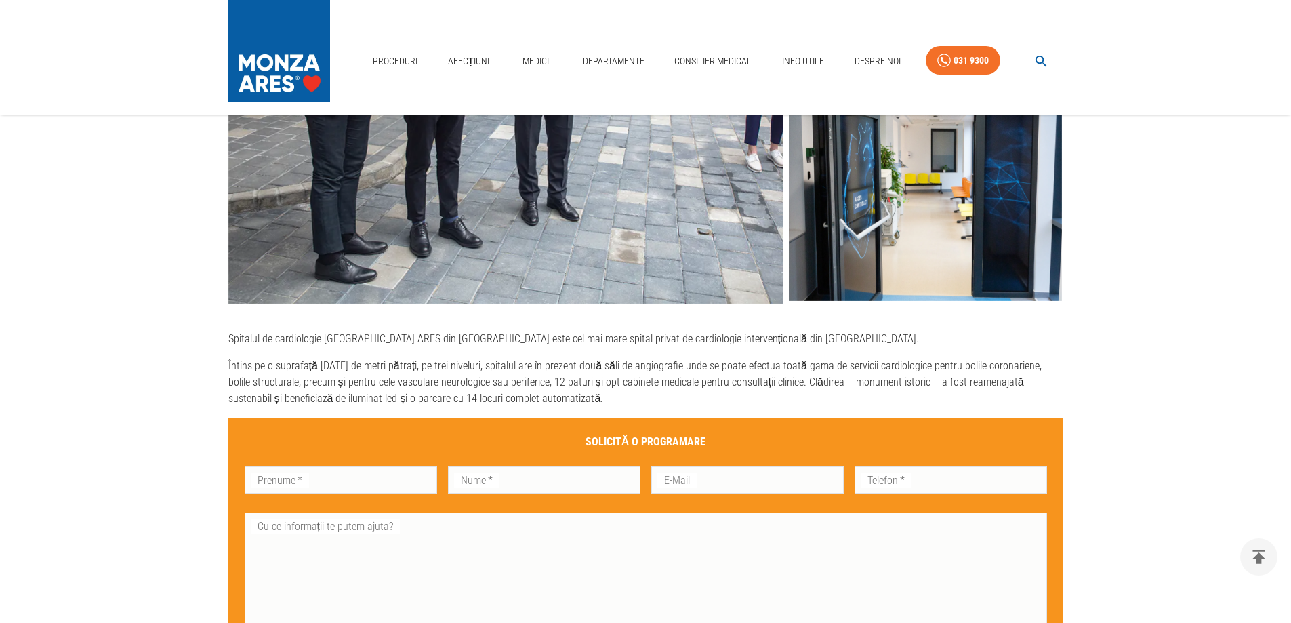
scroll to position [474, 0]
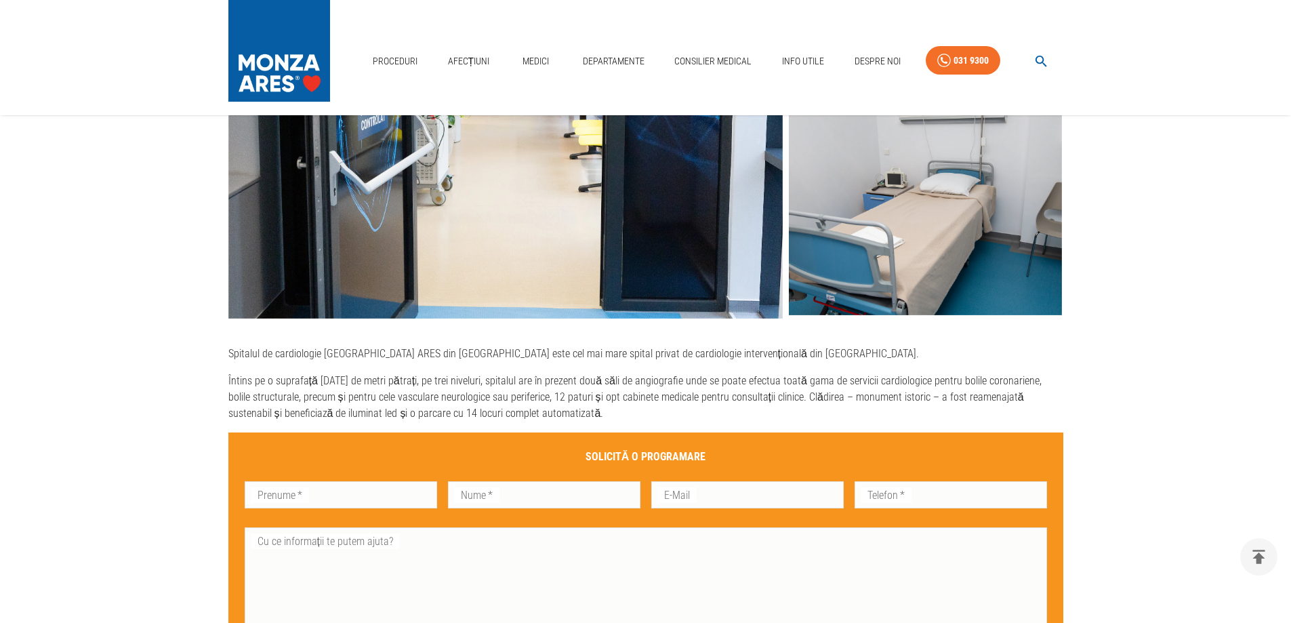
scroll to position [1288, 0]
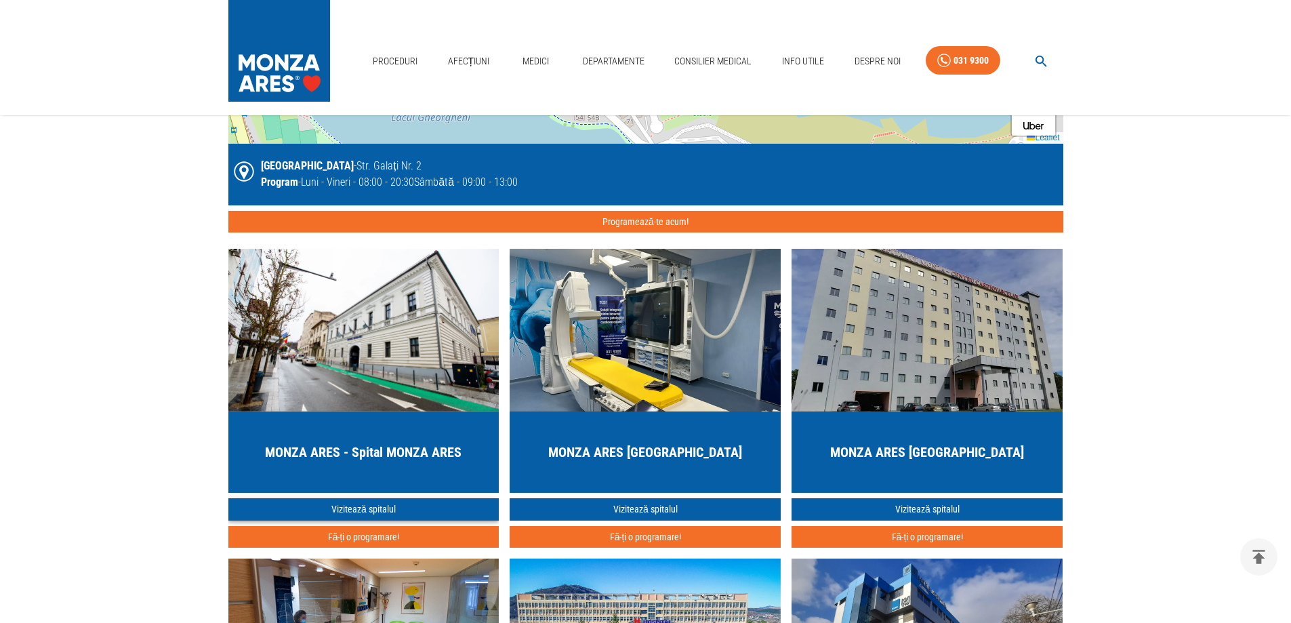
click at [372, 506] on link "Vizitează spitalul" at bounding box center [363, 509] width 271 height 22
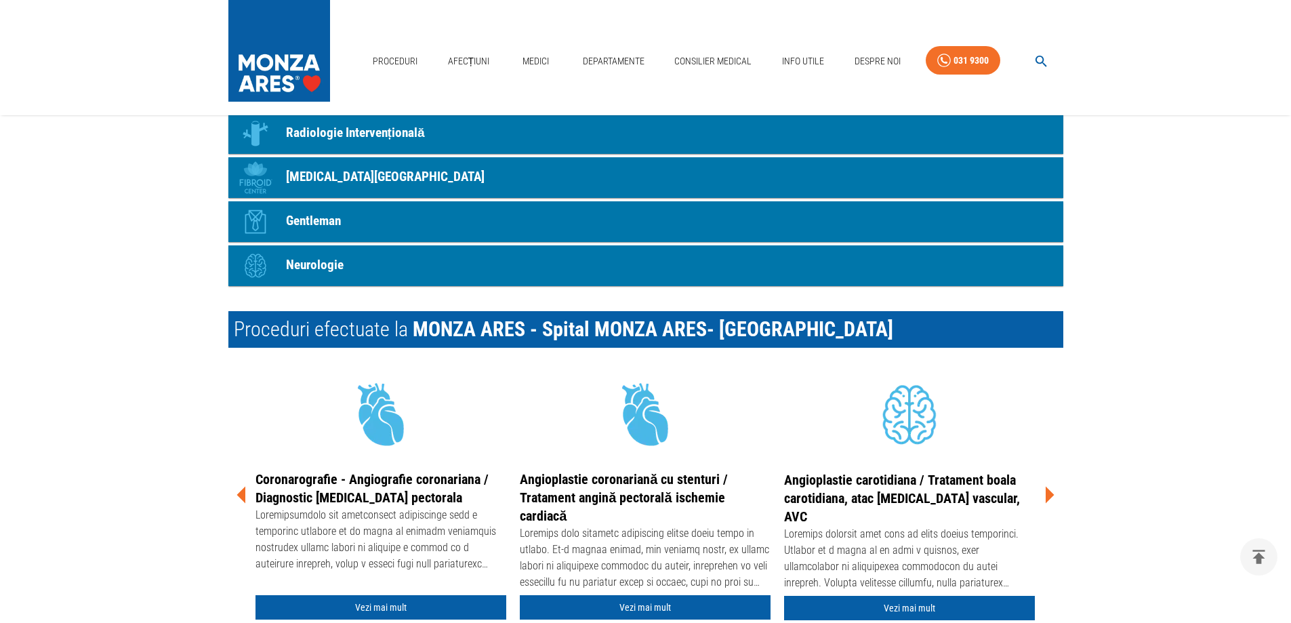
scroll to position [1356, 0]
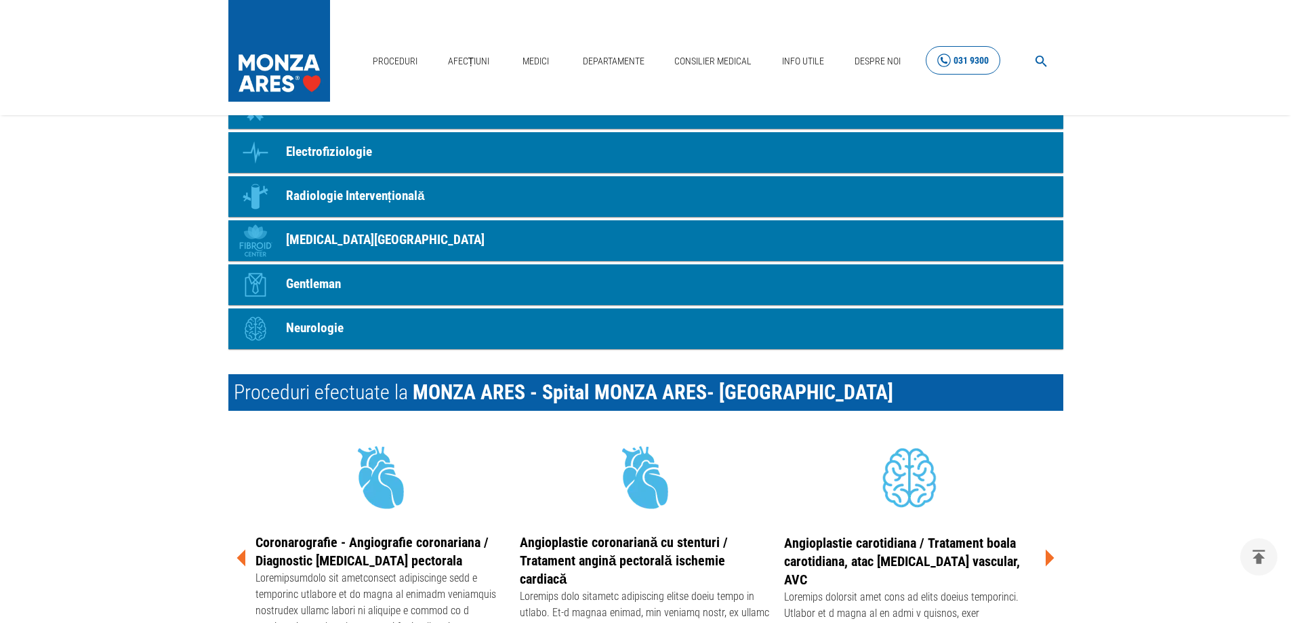
click at [976, 65] on div "031 9300" at bounding box center [971, 60] width 35 height 17
click at [531, 56] on link "Medici" at bounding box center [535, 61] width 43 height 28
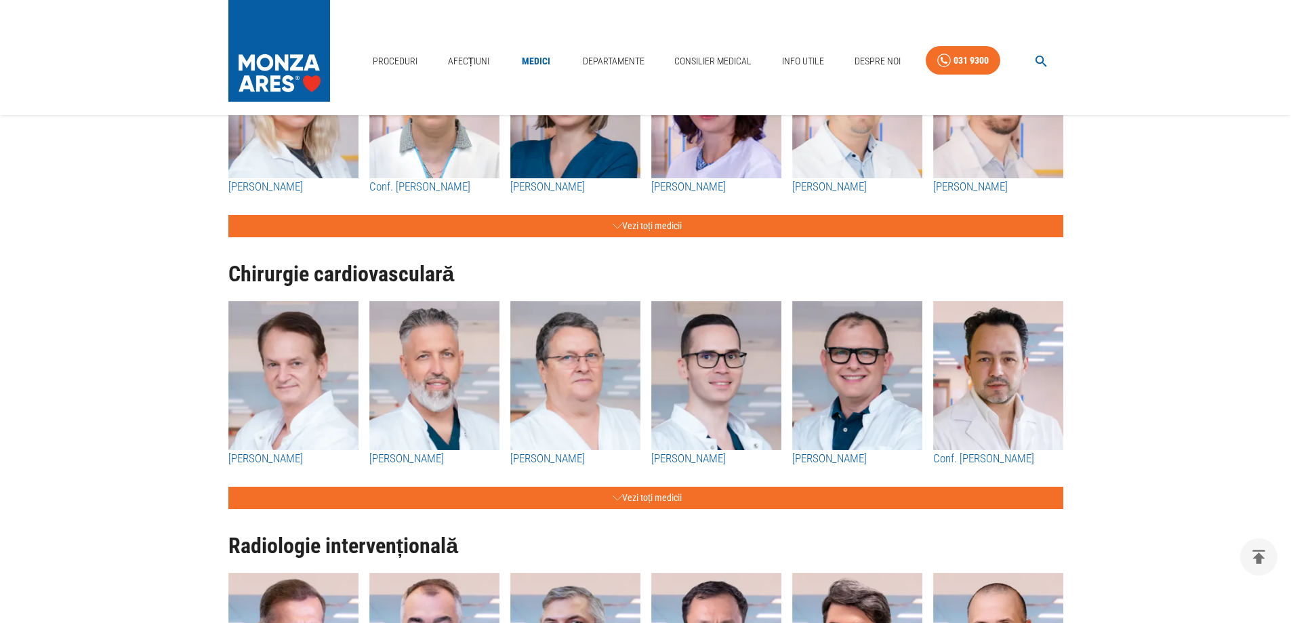
scroll to position [1288, 0]
